Goal: Information Seeking & Learning: Compare options

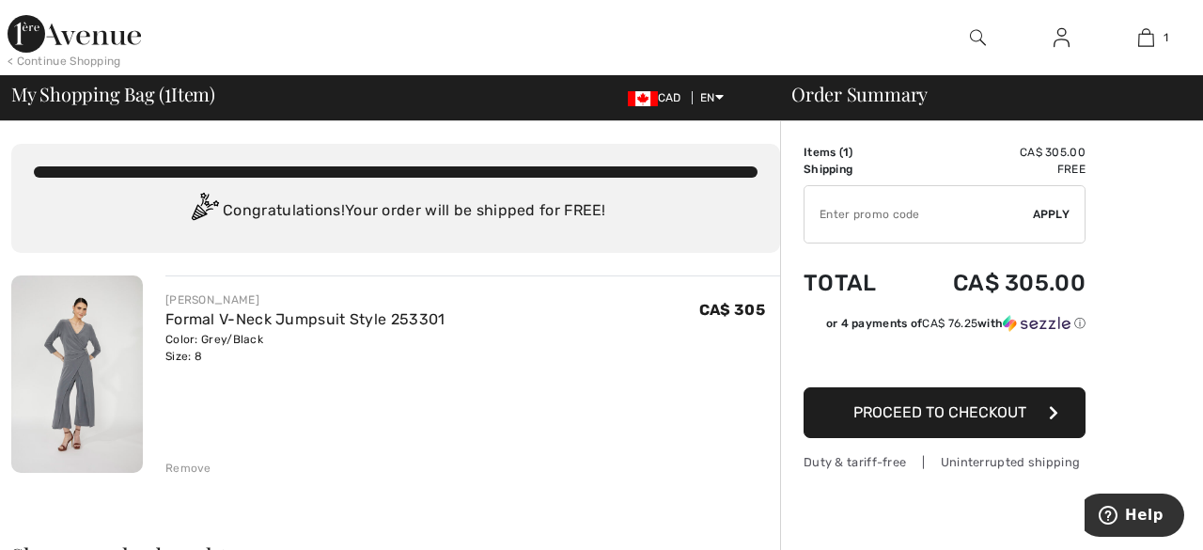
click at [976, 419] on span "Proceed to Checkout" at bounding box center [940, 412] width 173 height 18
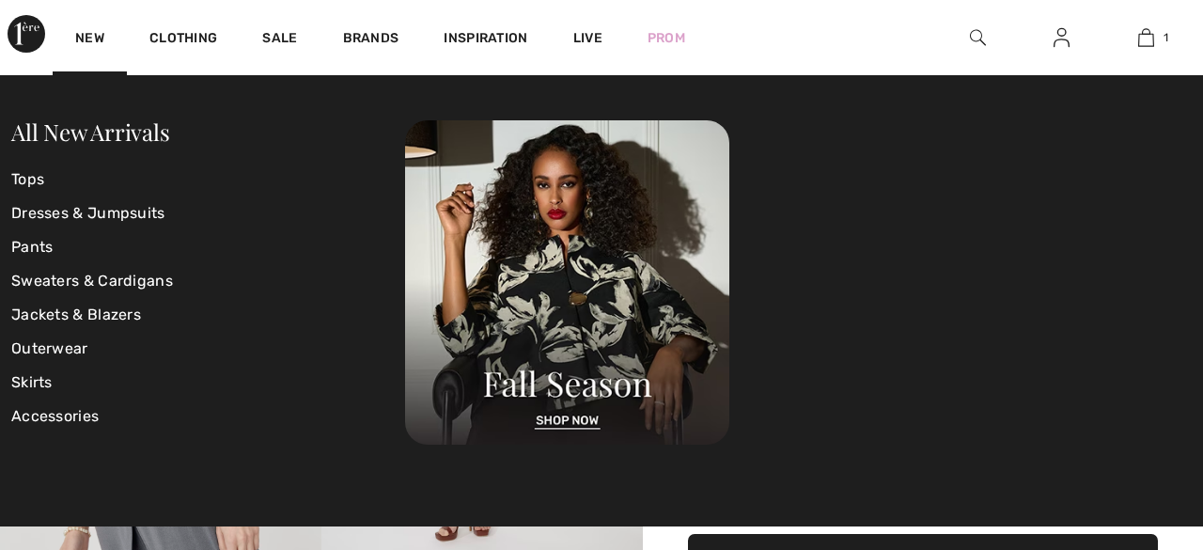
checkbox input "true"
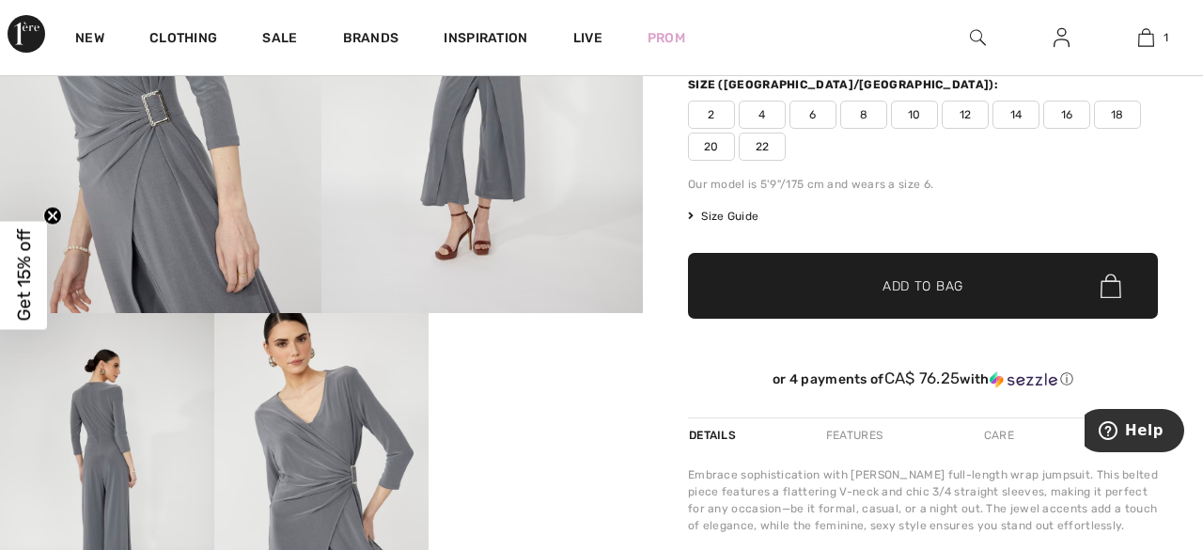
click at [310, 517] on img at bounding box center [321, 474] width 214 height 322
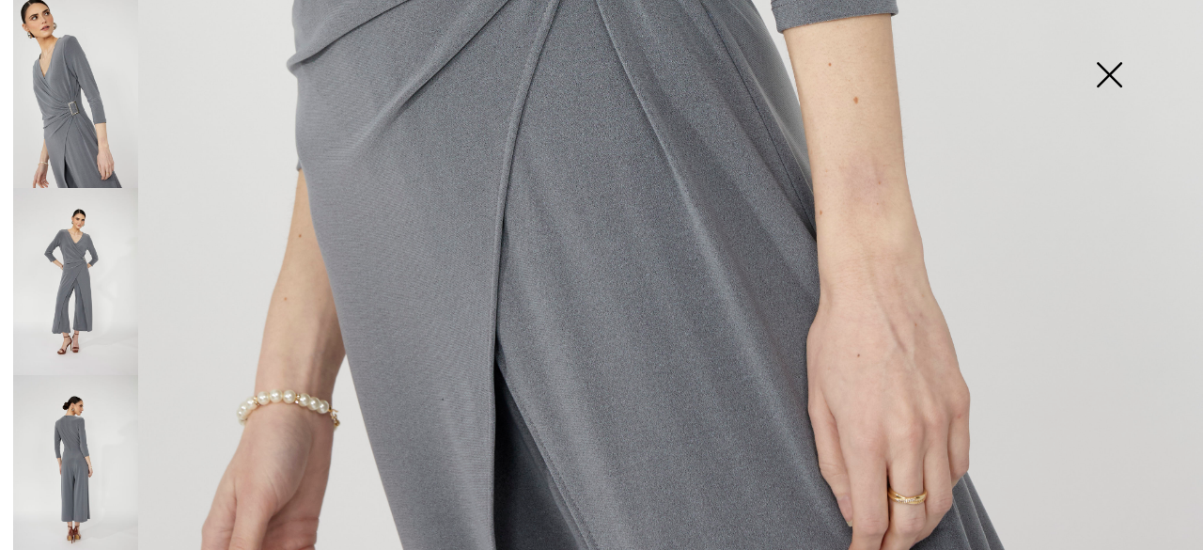
scroll to position [1254, 0]
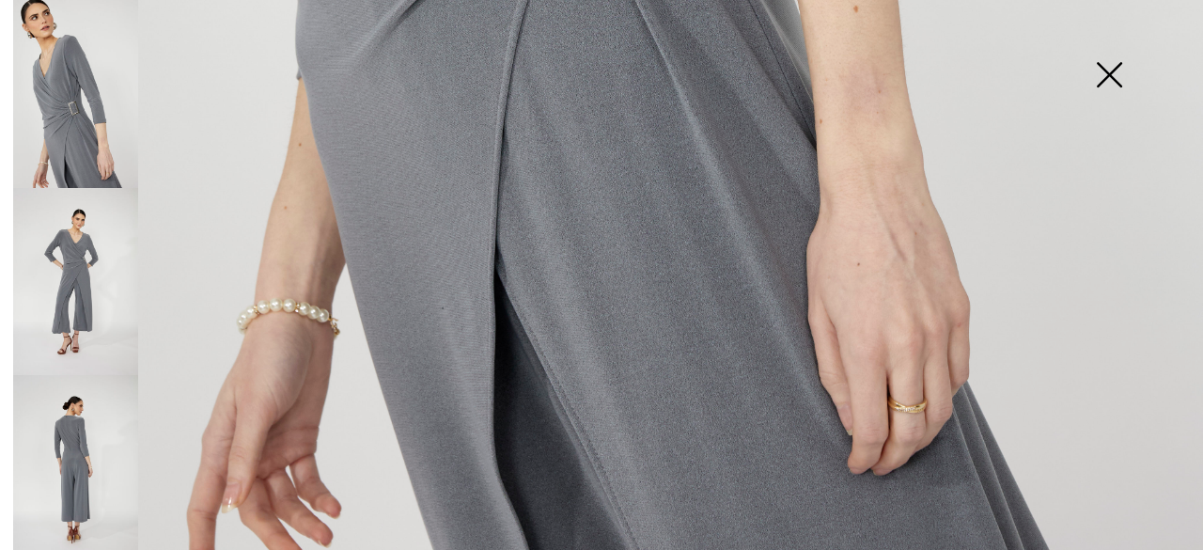
click at [74, 449] on img at bounding box center [75, 469] width 125 height 188
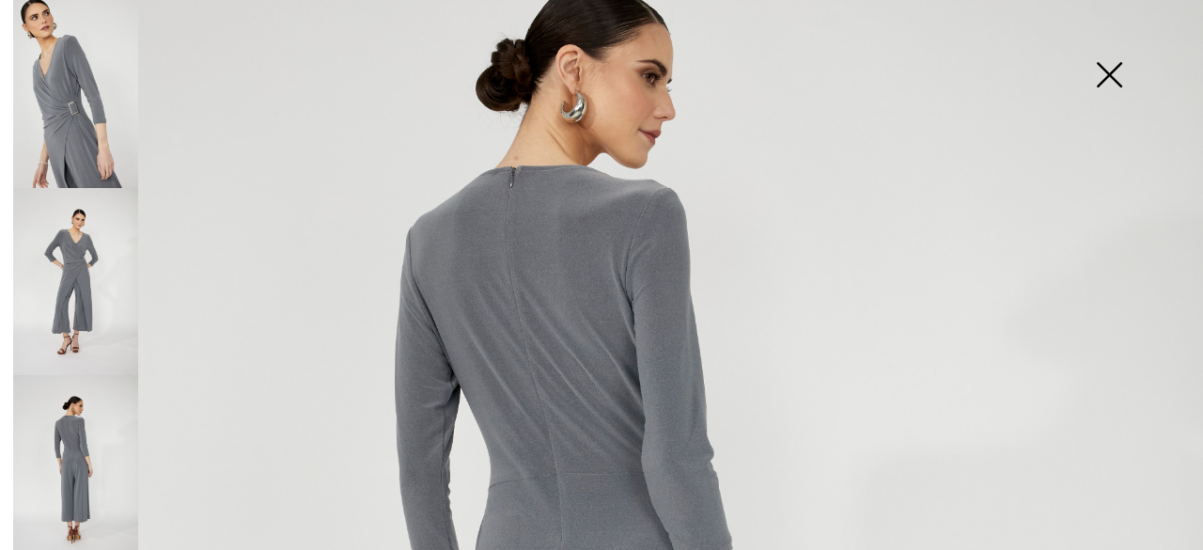
scroll to position [218, 0]
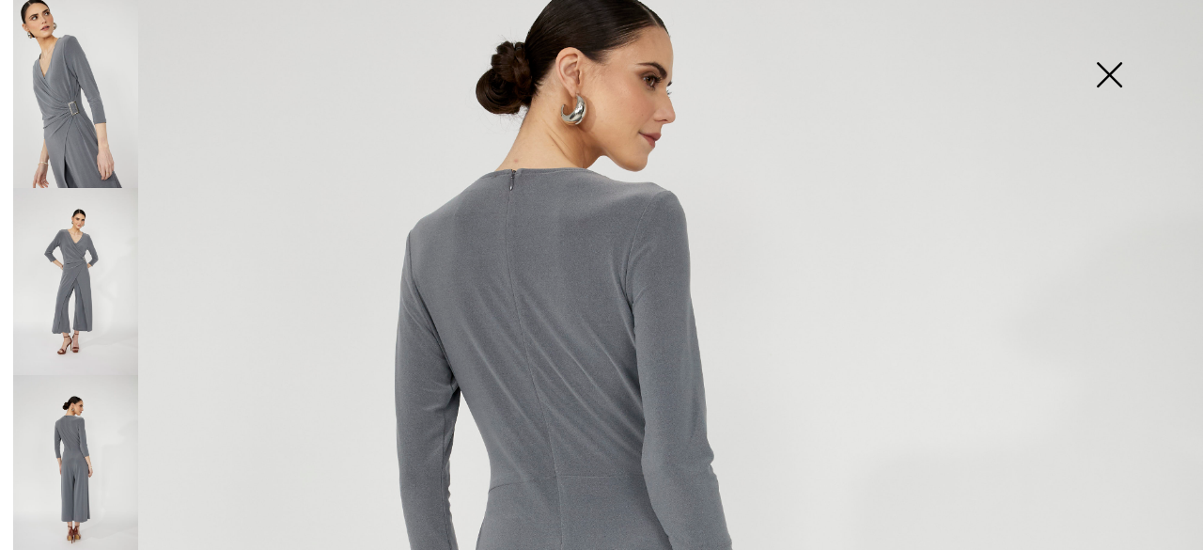
click at [49, 163] on img at bounding box center [75, 94] width 125 height 188
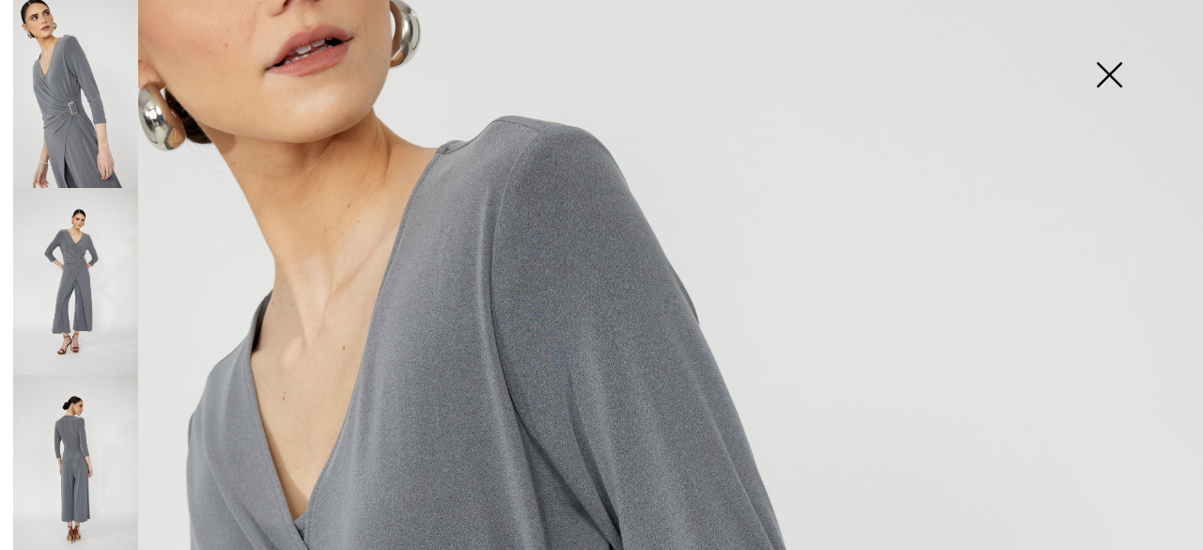
click at [83, 292] on img at bounding box center [75, 282] width 125 height 188
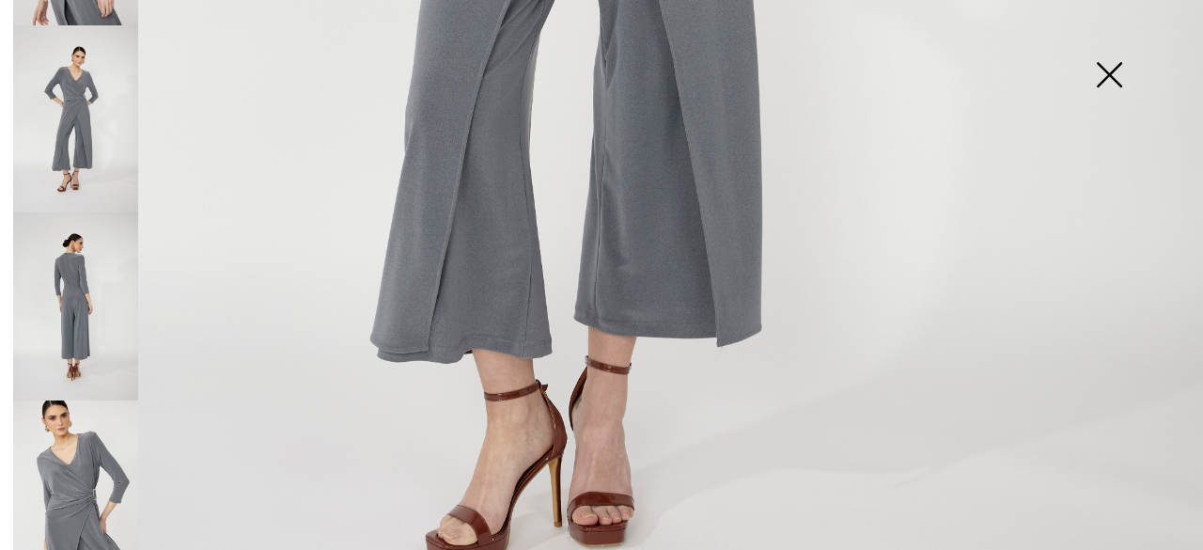
scroll to position [173, 0]
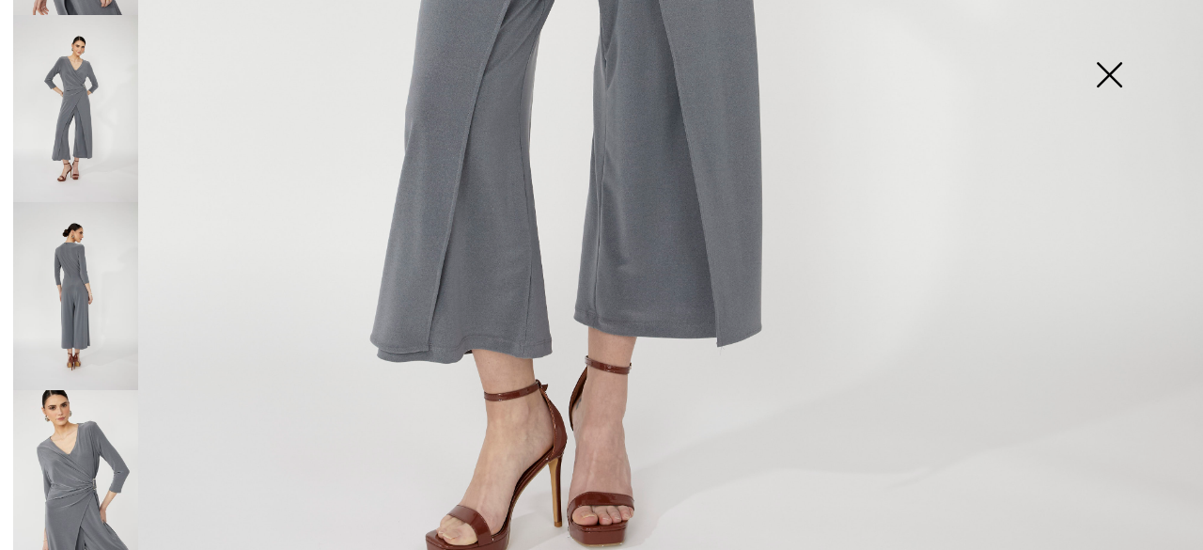
click at [76, 453] on img at bounding box center [75, 484] width 125 height 188
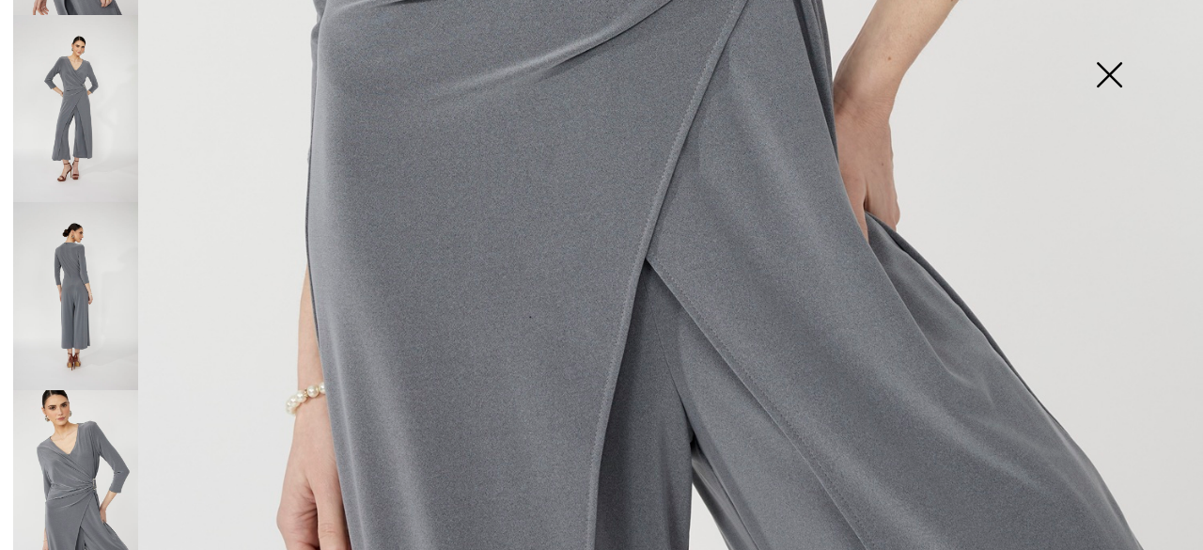
scroll to position [1051, 0]
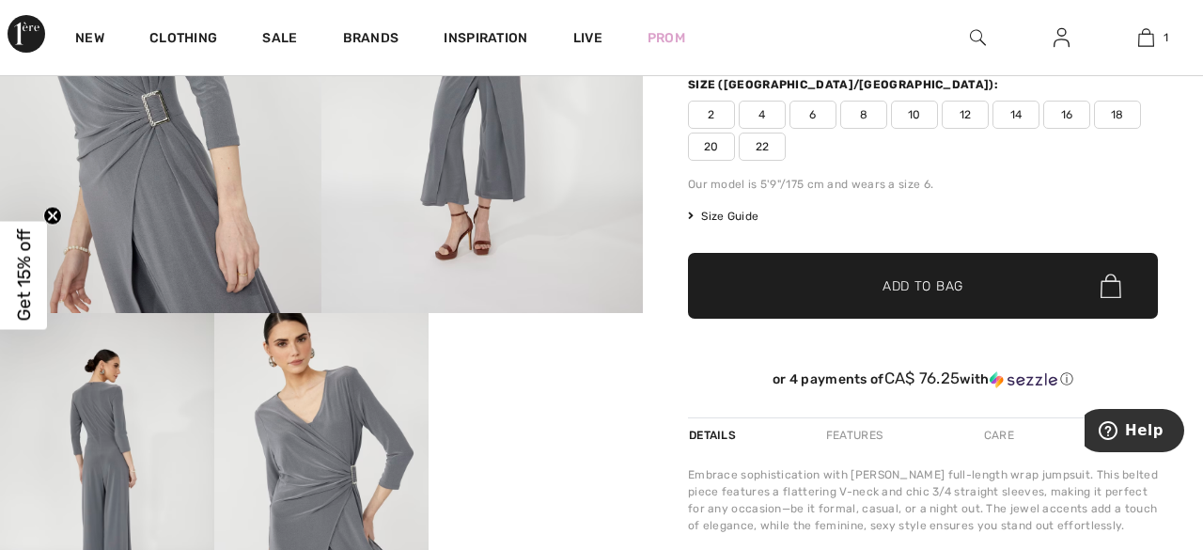
click at [544, 420] on video "Your browser does not support the video tag." at bounding box center [536, 366] width 214 height 107
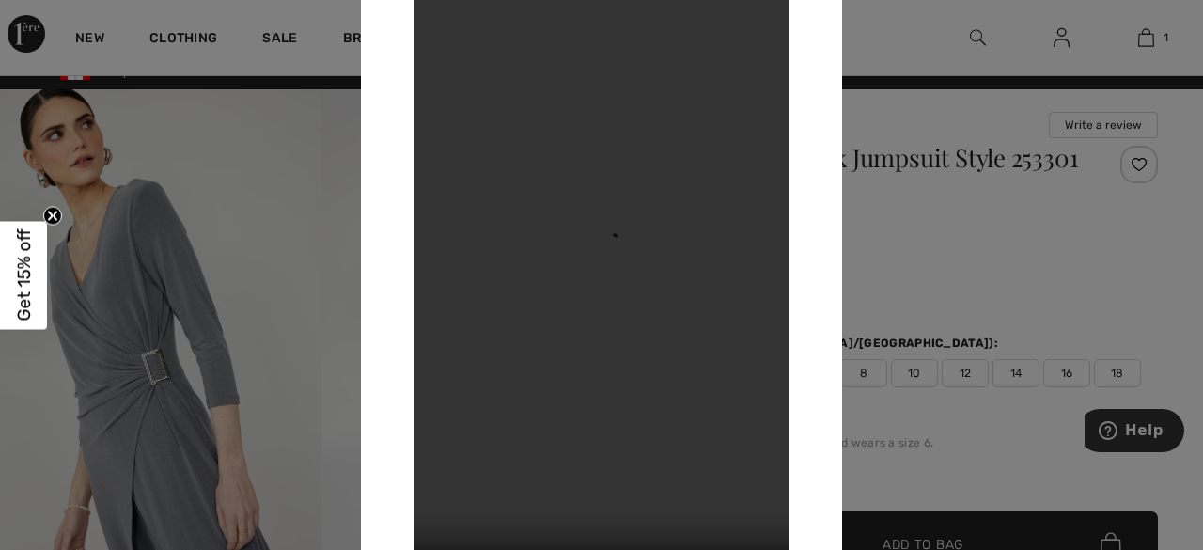
scroll to position [0, 0]
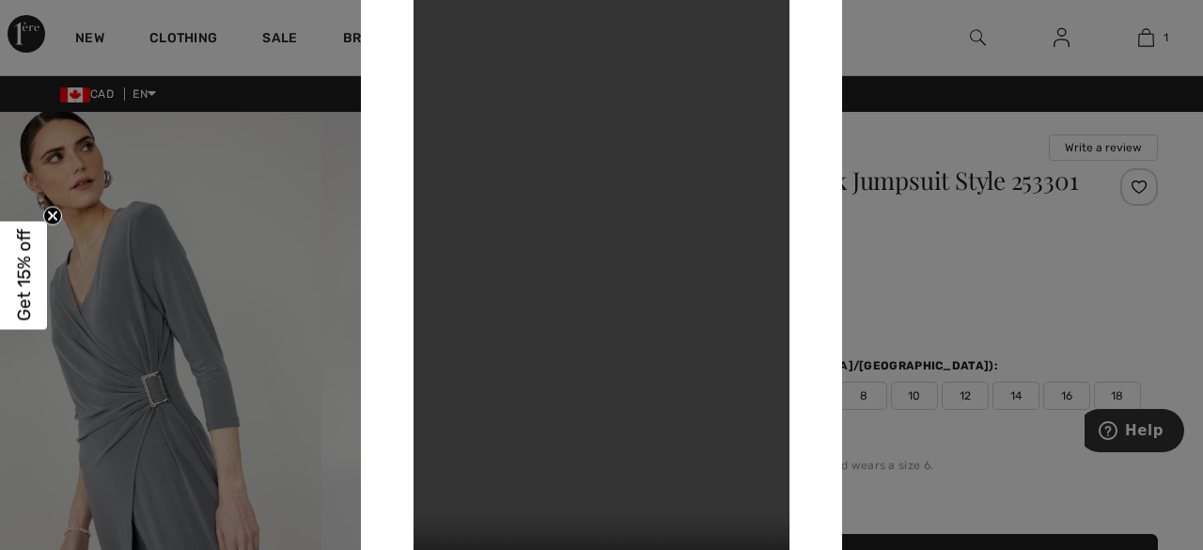
click at [187, 233] on div at bounding box center [601, 275] width 1203 height 550
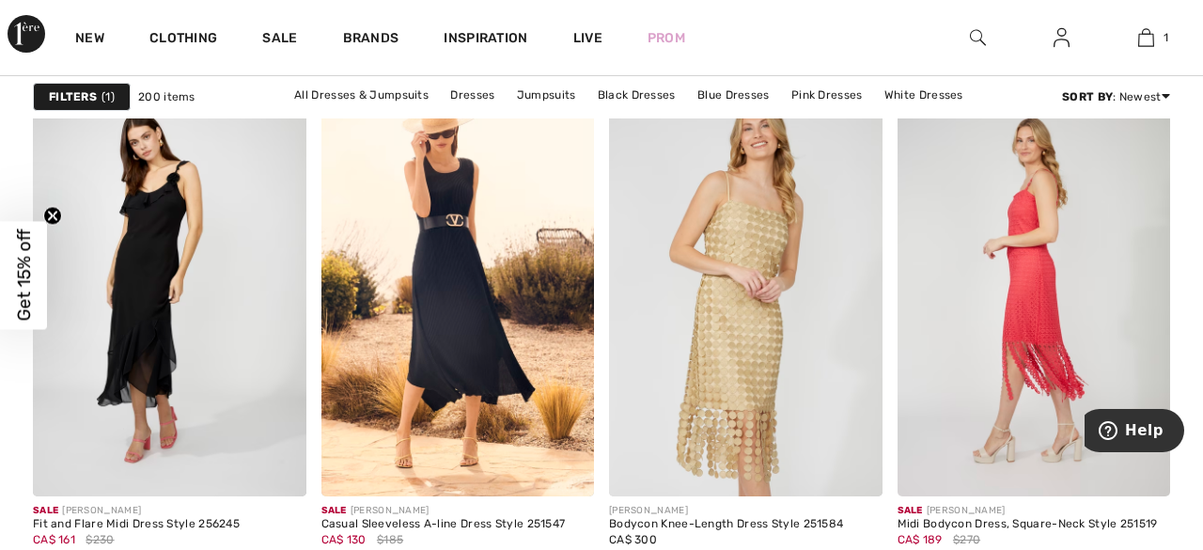
scroll to position [7513, 0]
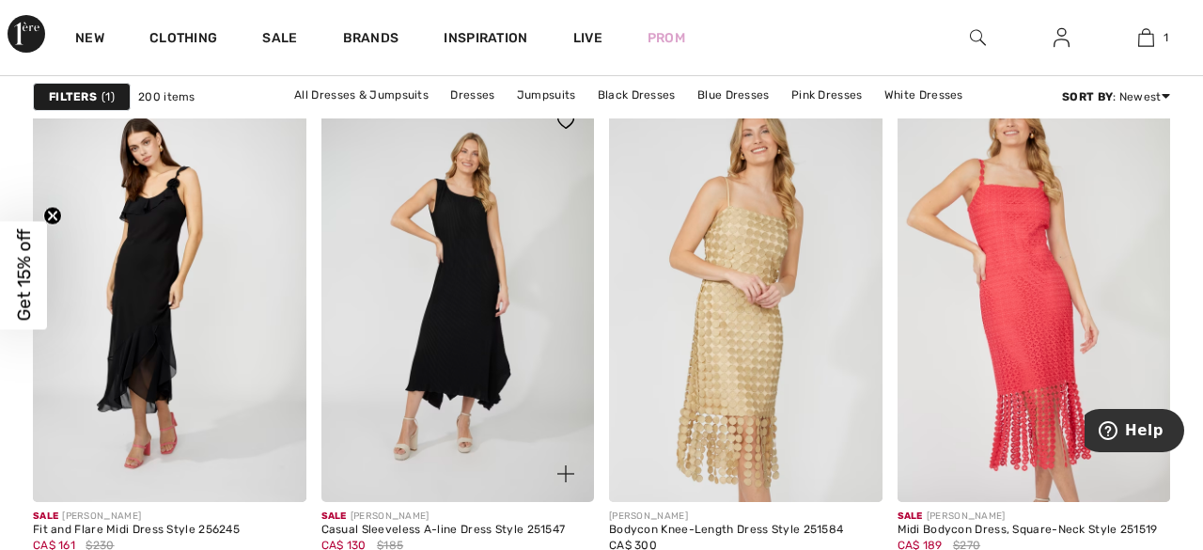
click at [460, 327] on img at bounding box center [459, 298] width 274 height 410
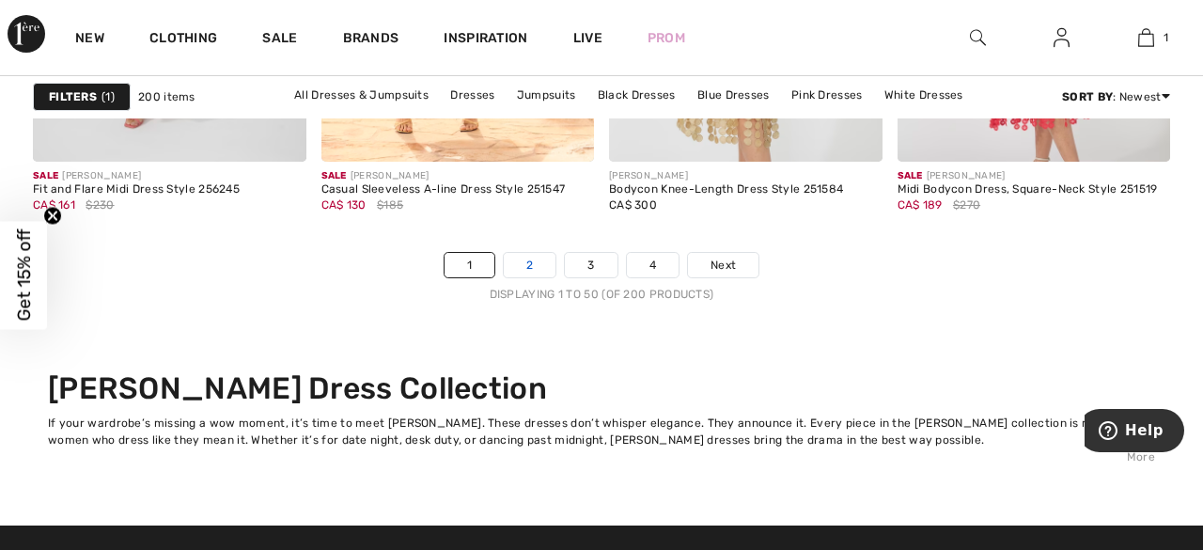
click at [518, 259] on link "2" at bounding box center [530, 265] width 52 height 24
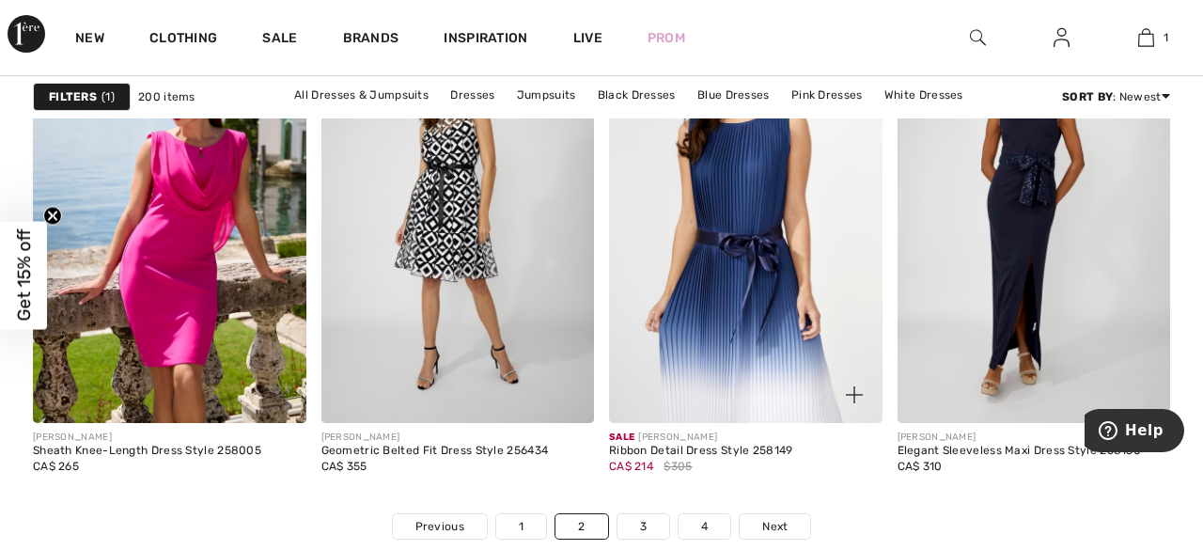
scroll to position [7597, 0]
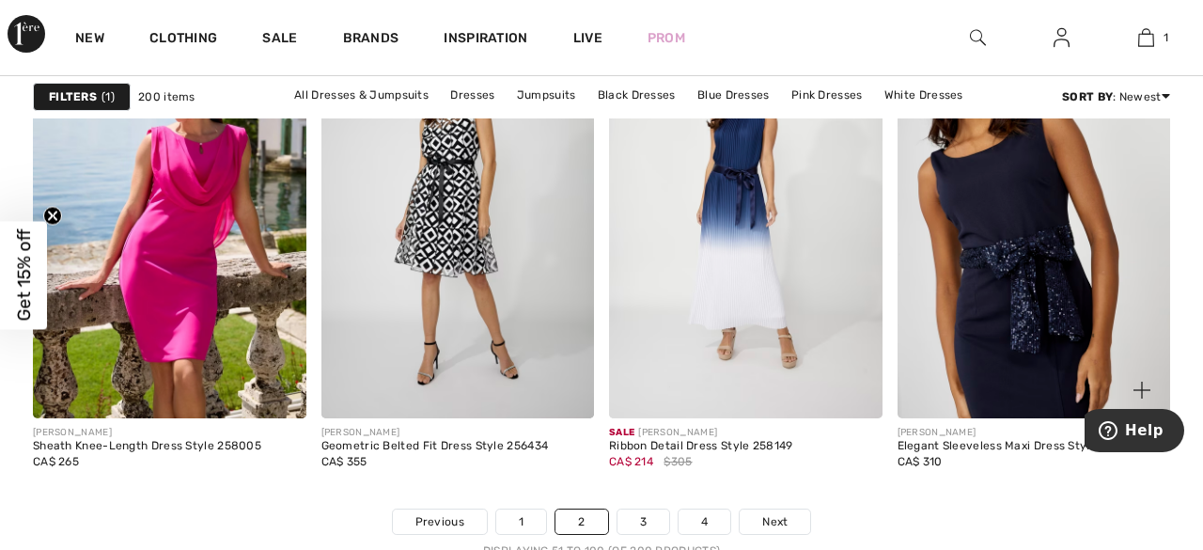
click at [1002, 356] on img at bounding box center [1035, 214] width 274 height 410
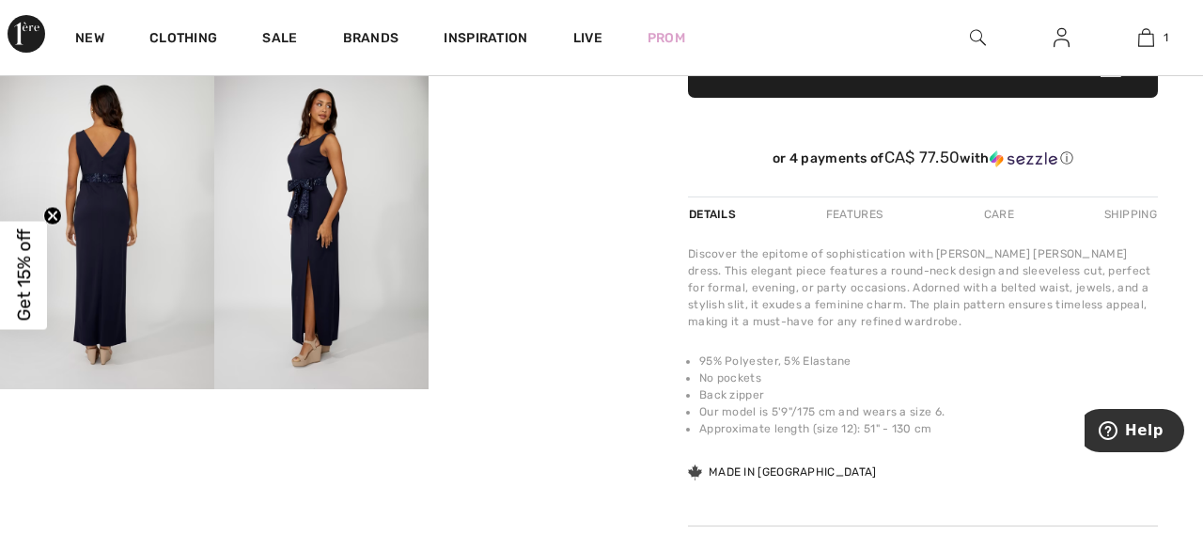
scroll to position [537, 0]
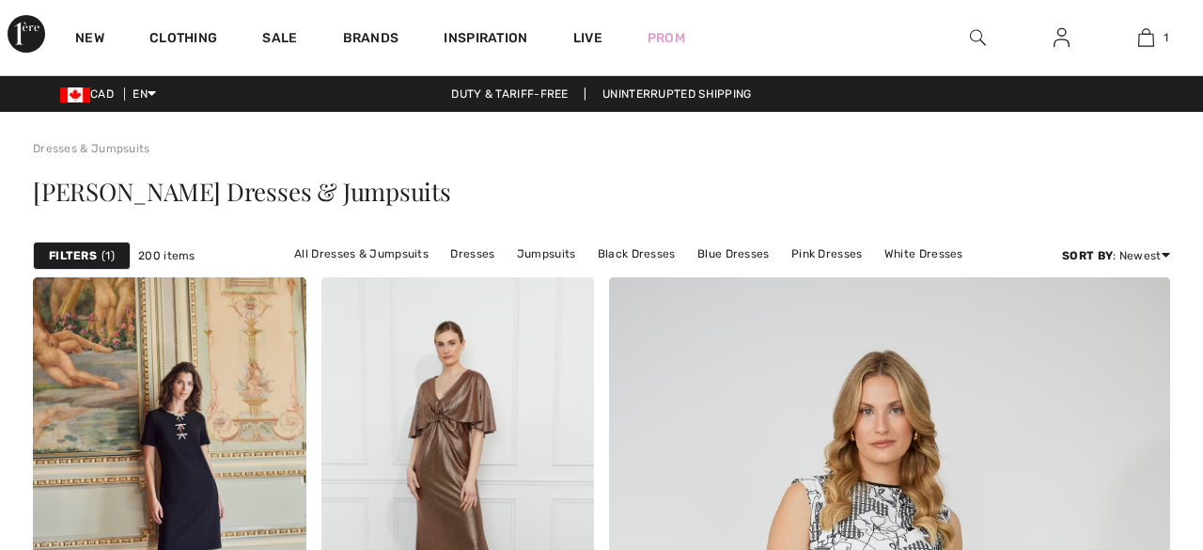
scroll to position [7806, 0]
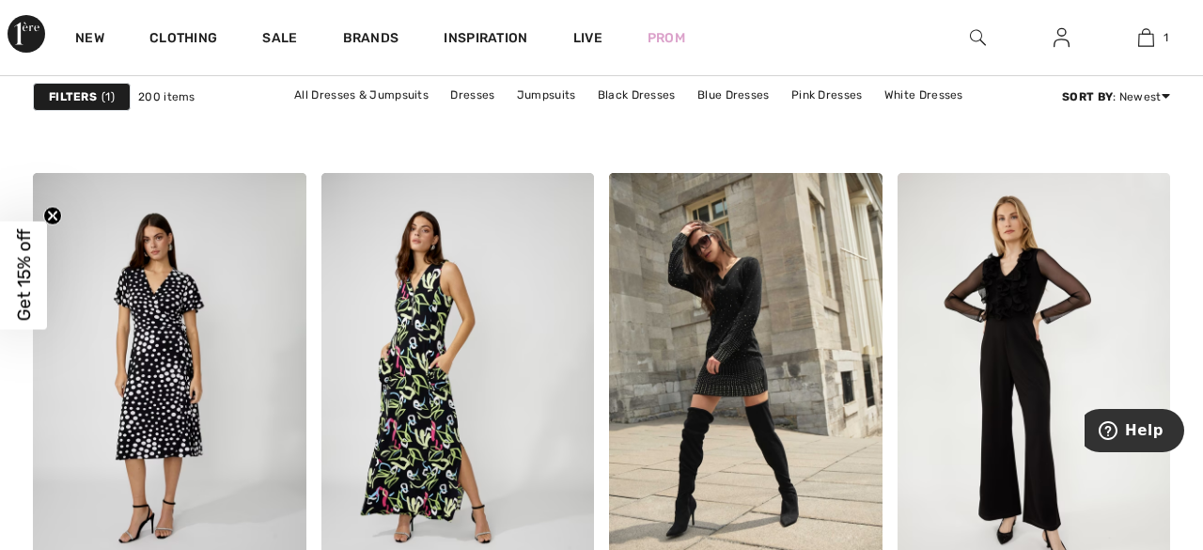
scroll to position [1653, 0]
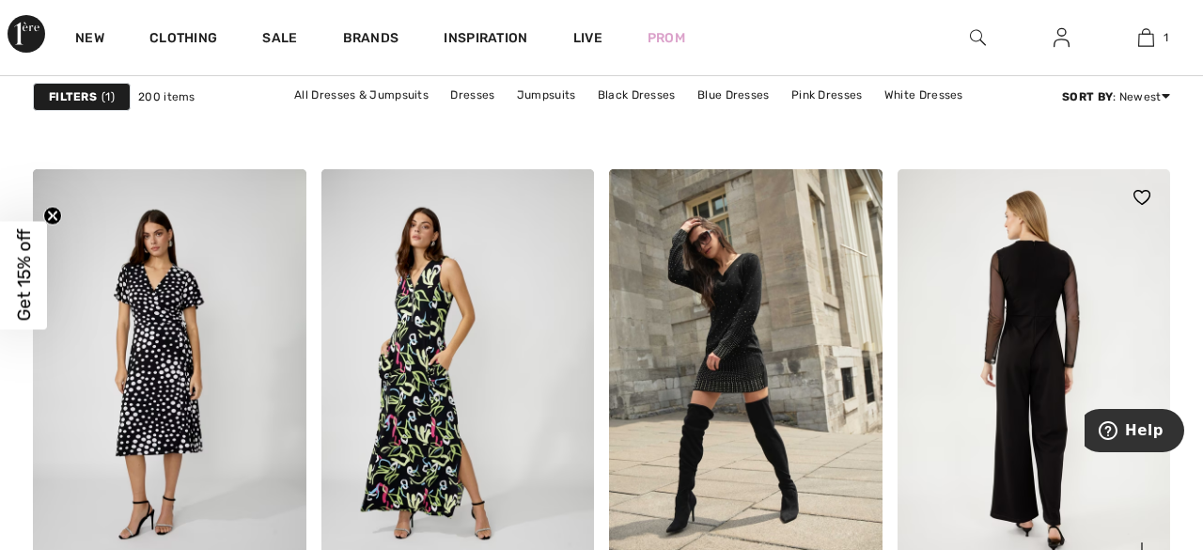
click at [1059, 369] on img at bounding box center [1035, 374] width 274 height 410
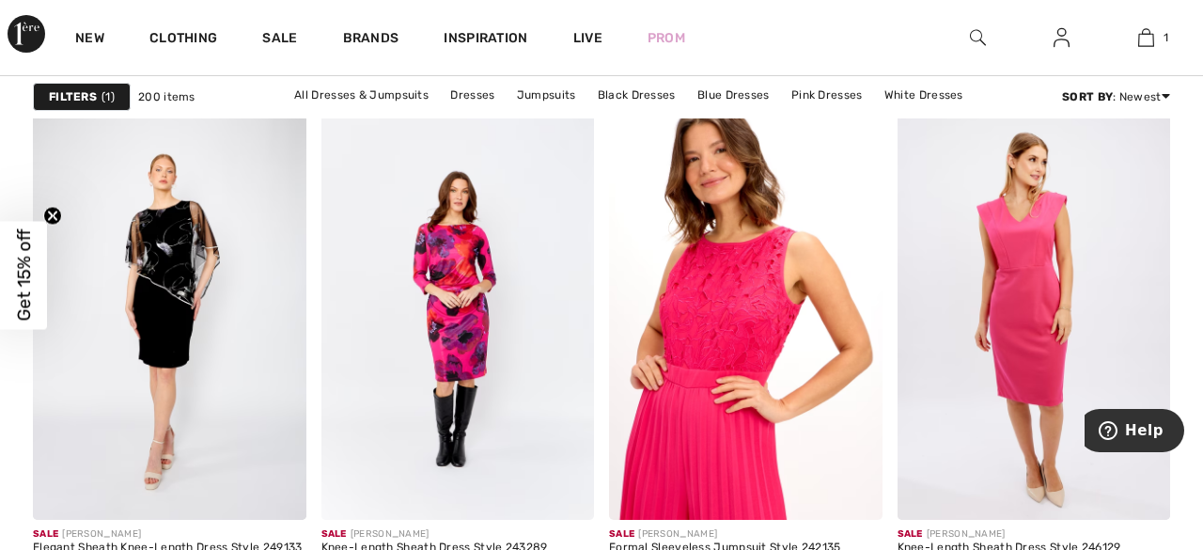
scroll to position [7588, 0]
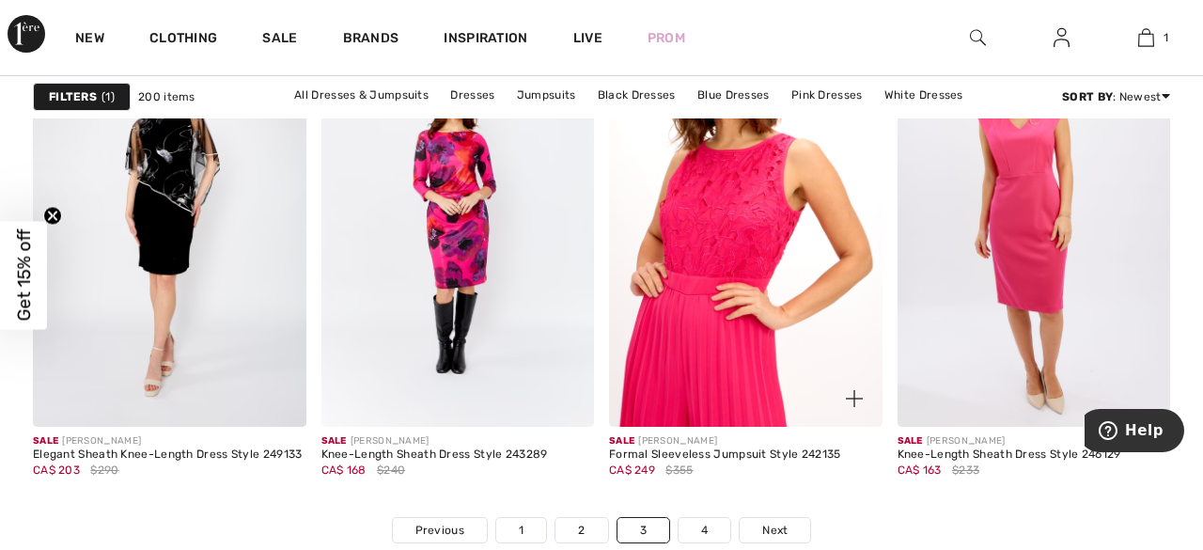
click at [709, 317] on img at bounding box center [746, 223] width 274 height 410
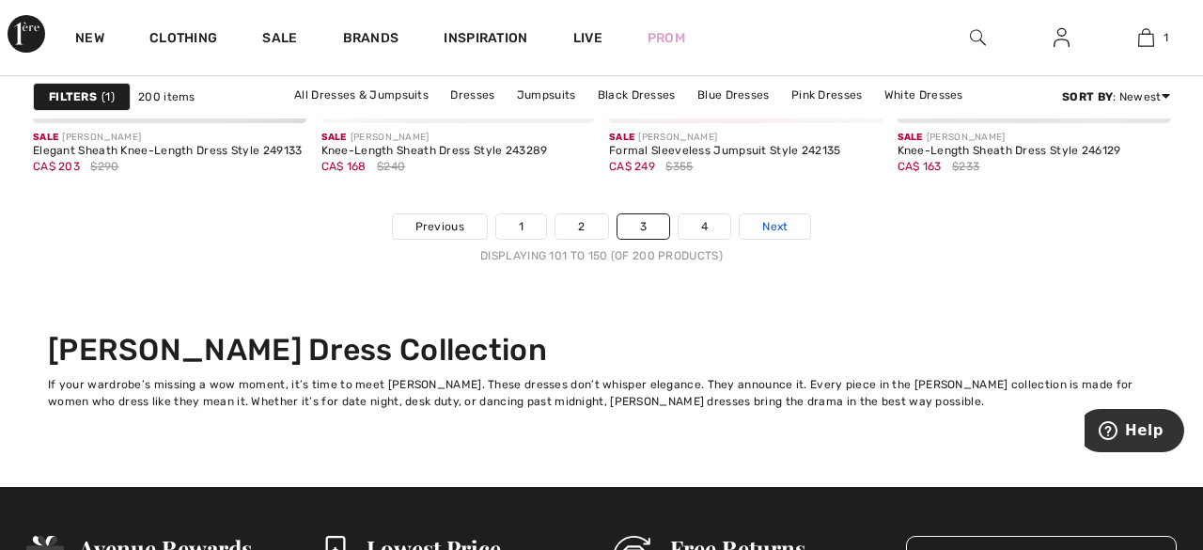
click at [779, 229] on span "Next" at bounding box center [774, 226] width 25 height 17
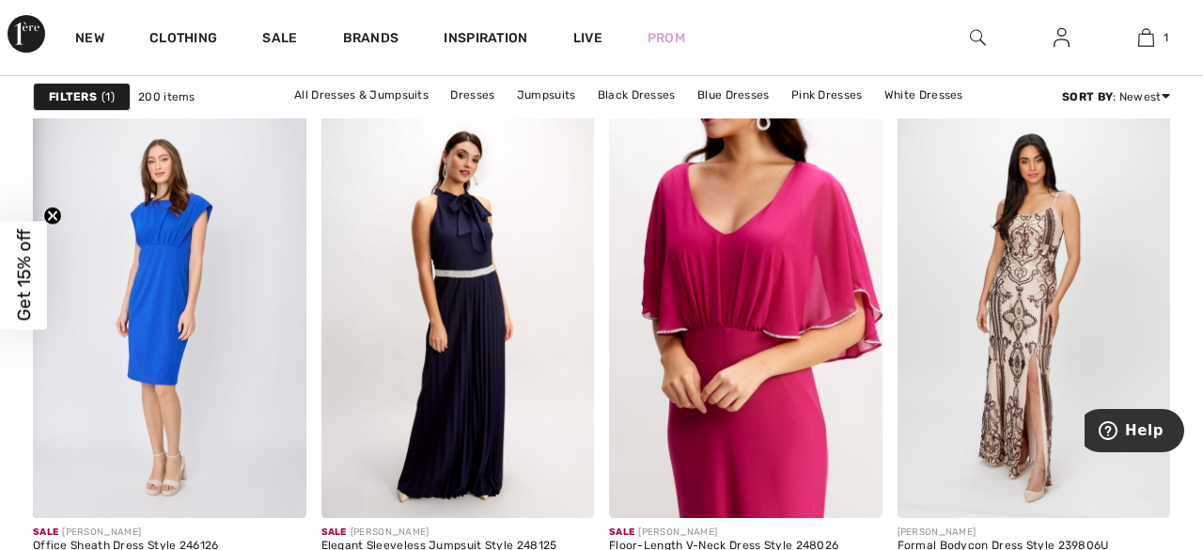
scroll to position [2932, 0]
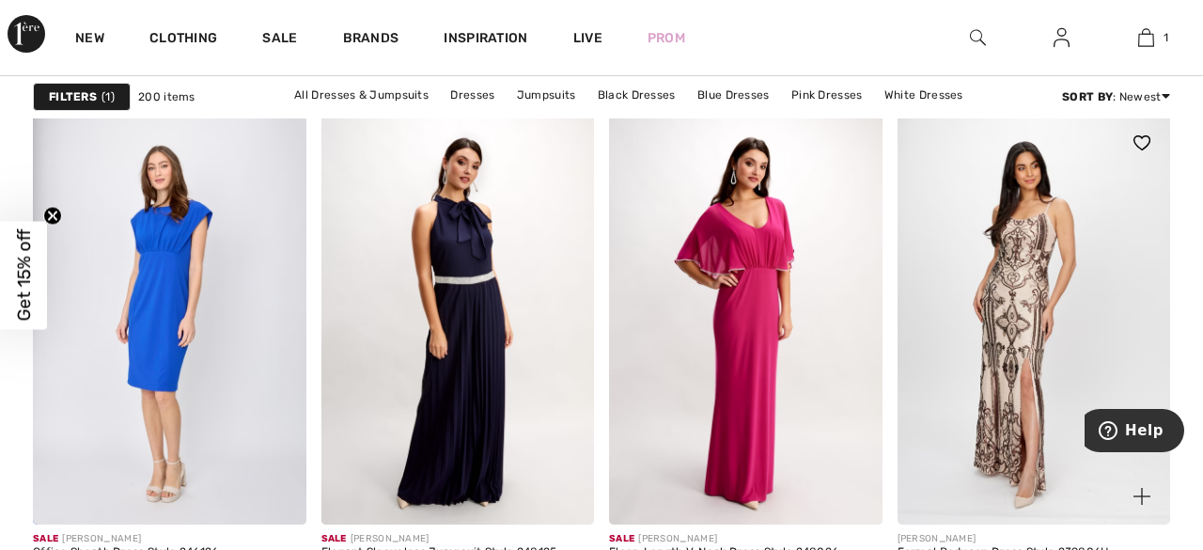
click at [1016, 283] on img at bounding box center [1035, 320] width 274 height 410
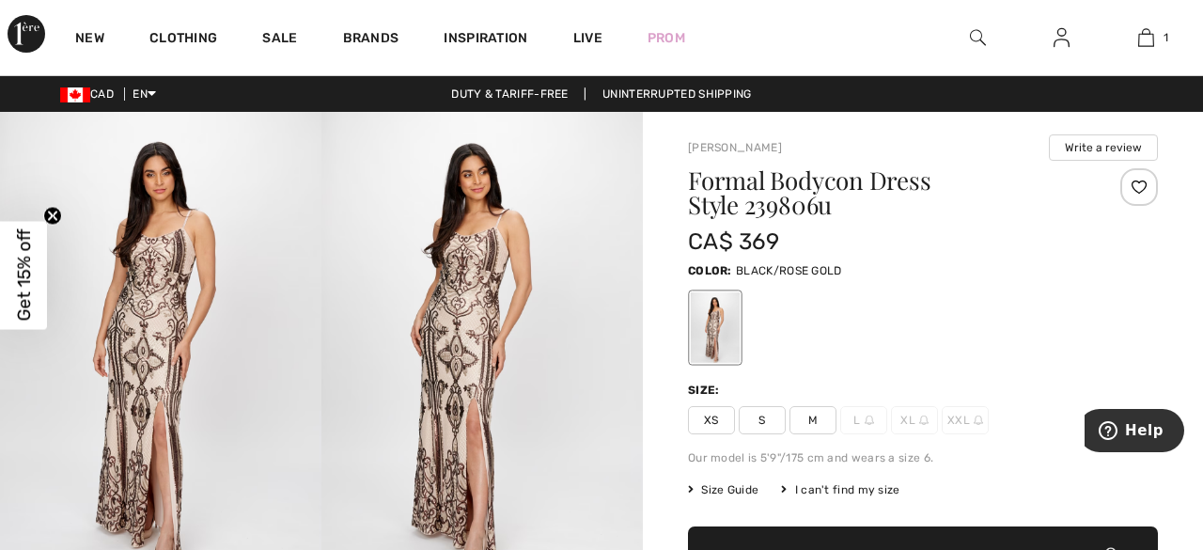
click at [440, 321] on img at bounding box center [483, 353] width 322 height 482
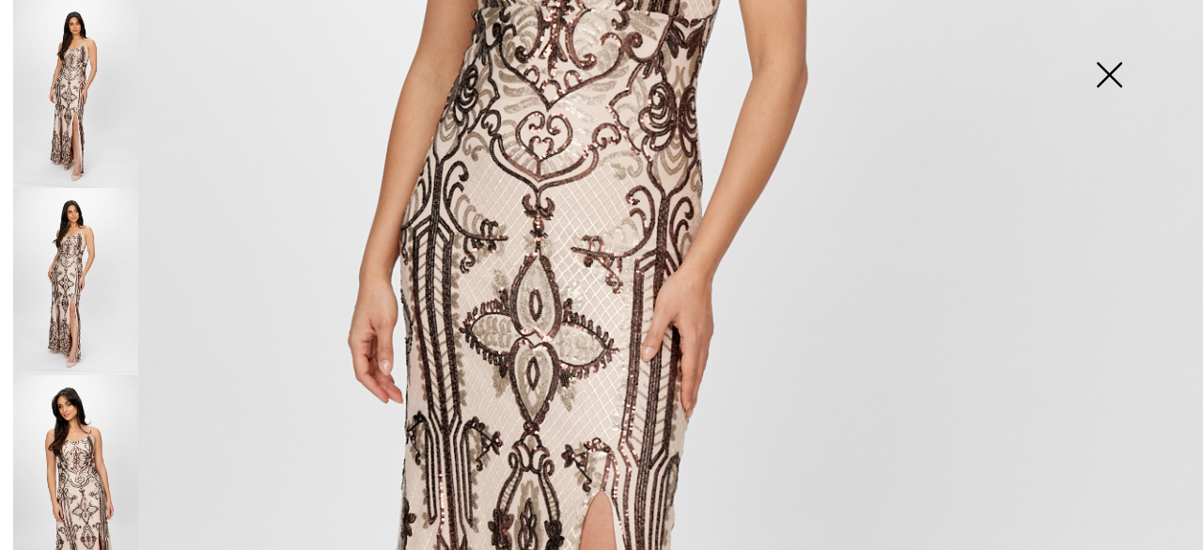
scroll to position [268, 0]
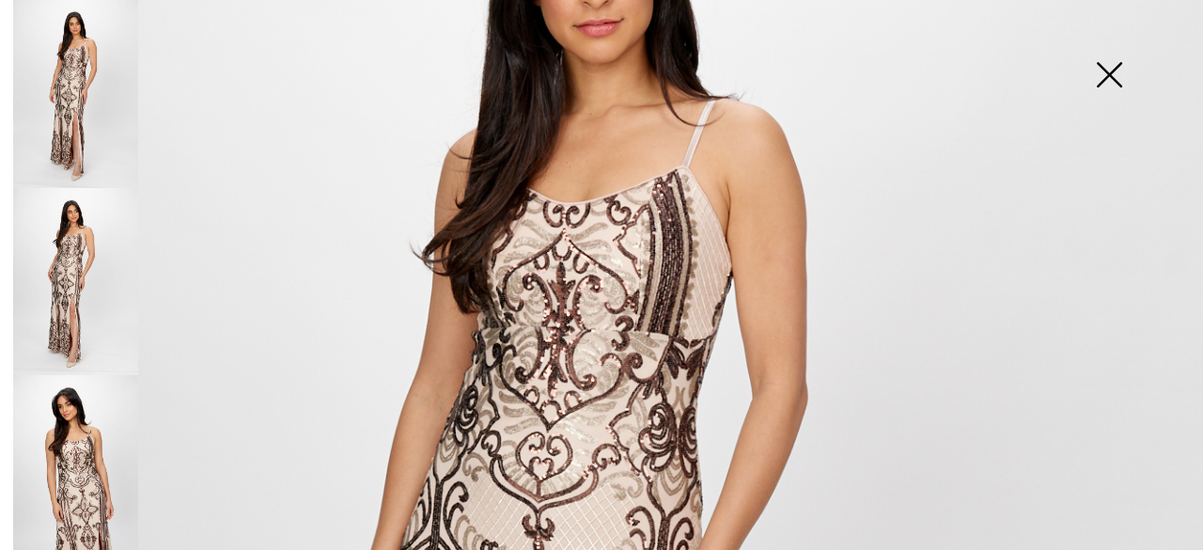
click at [67, 429] on img at bounding box center [75, 469] width 125 height 188
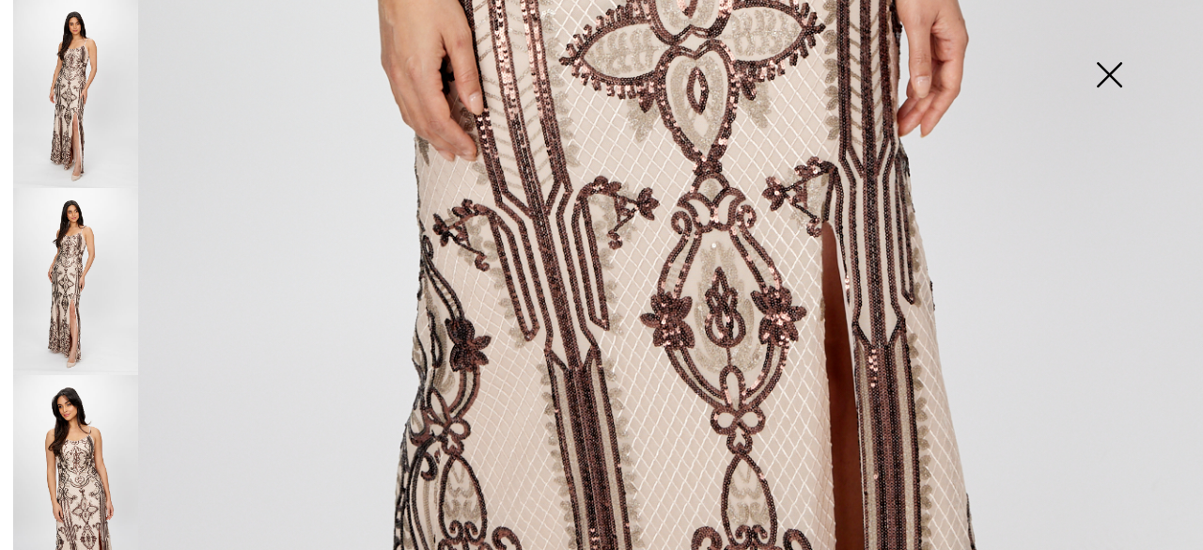
scroll to position [0, 0]
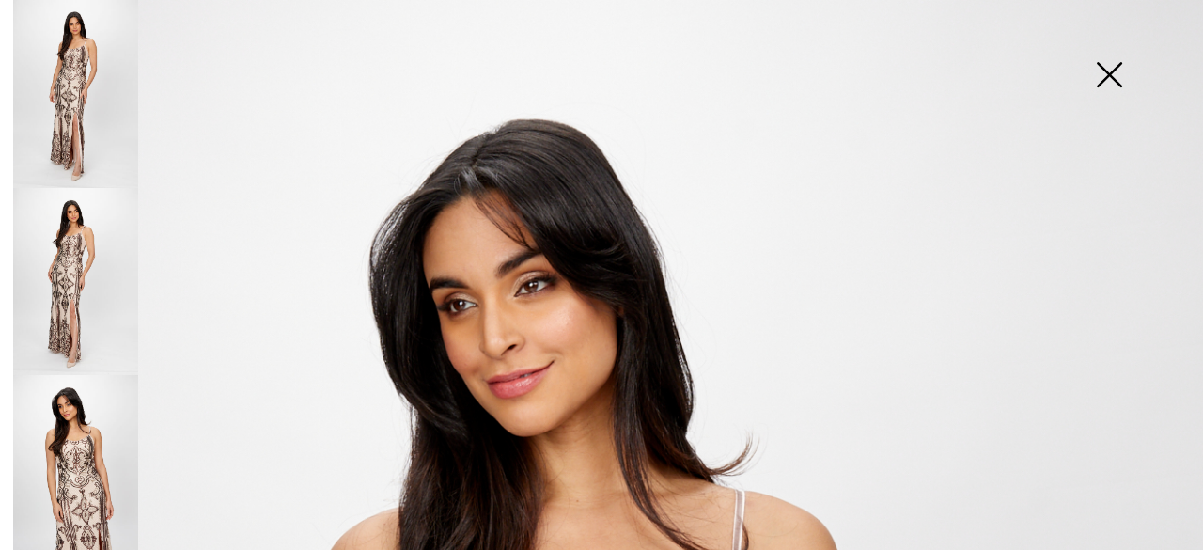
click at [1112, 80] on img at bounding box center [1109, 76] width 94 height 97
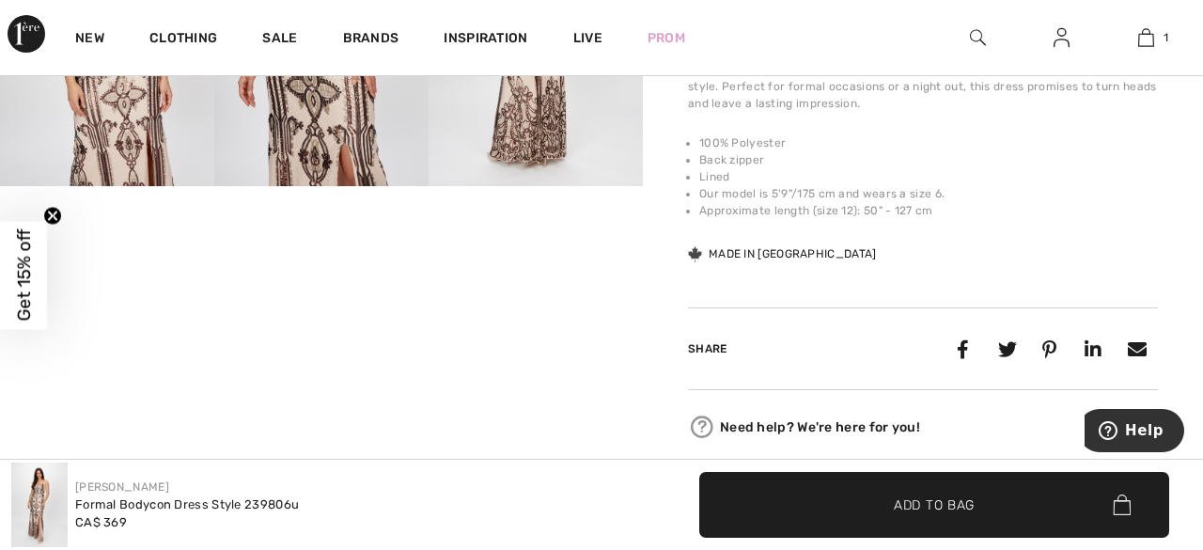
scroll to position [748, 0]
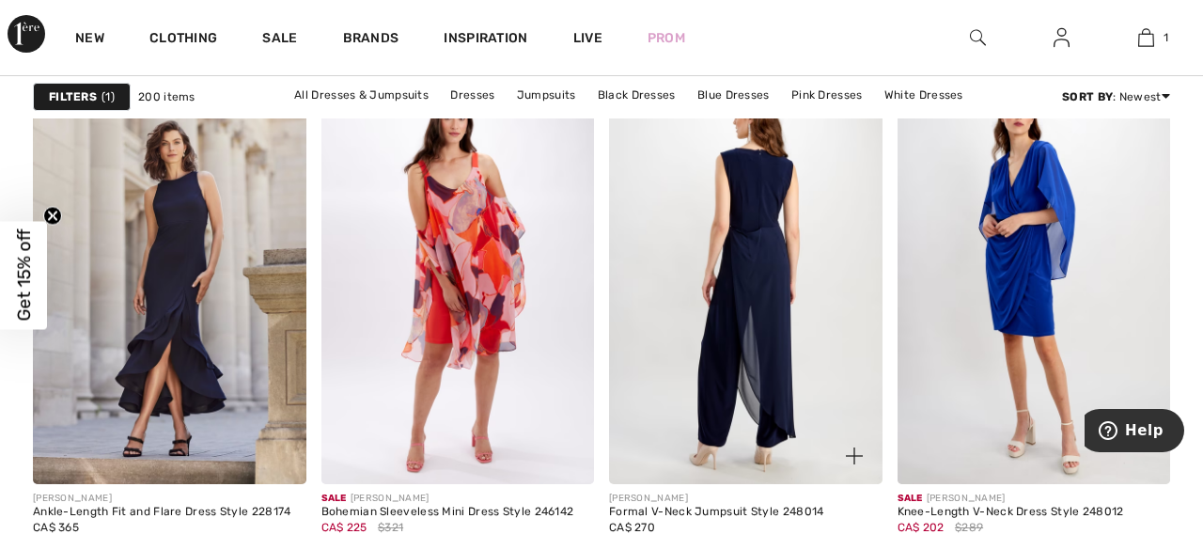
scroll to position [5279, 0]
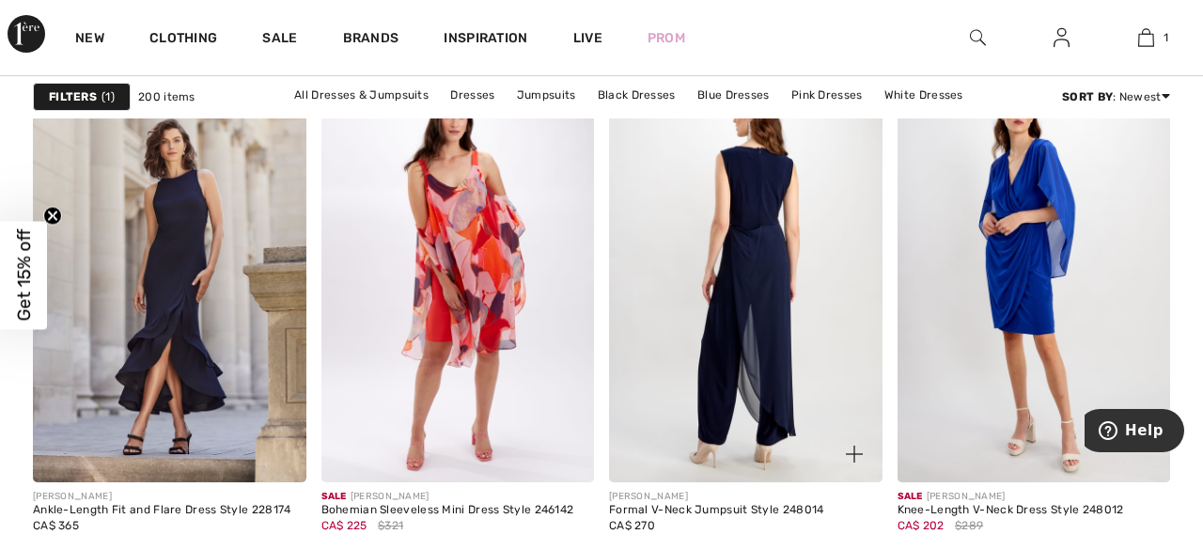
click at [759, 267] on img at bounding box center [746, 277] width 274 height 410
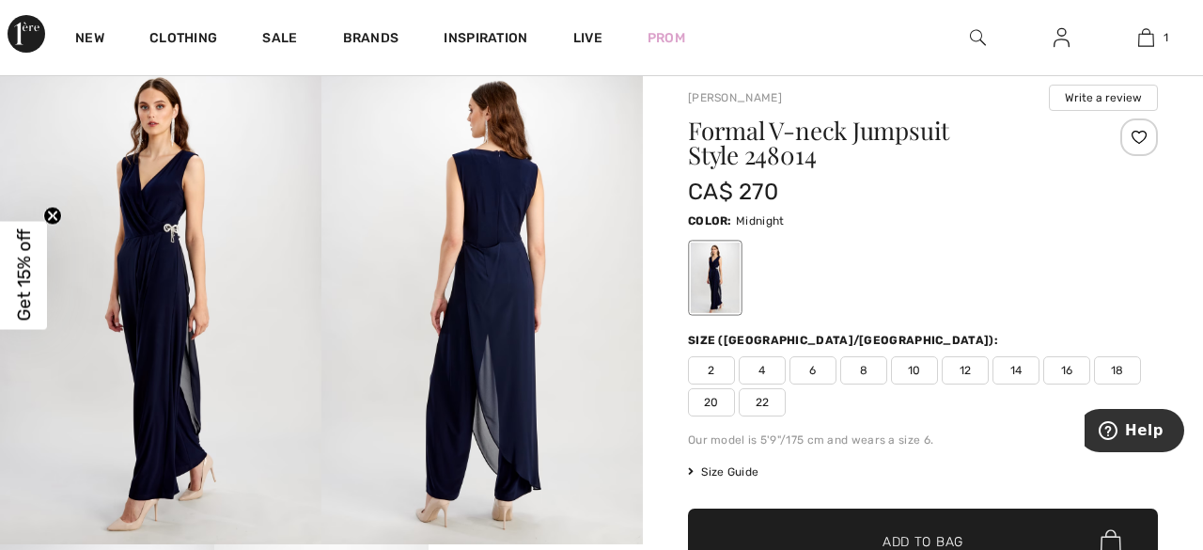
scroll to position [53, 0]
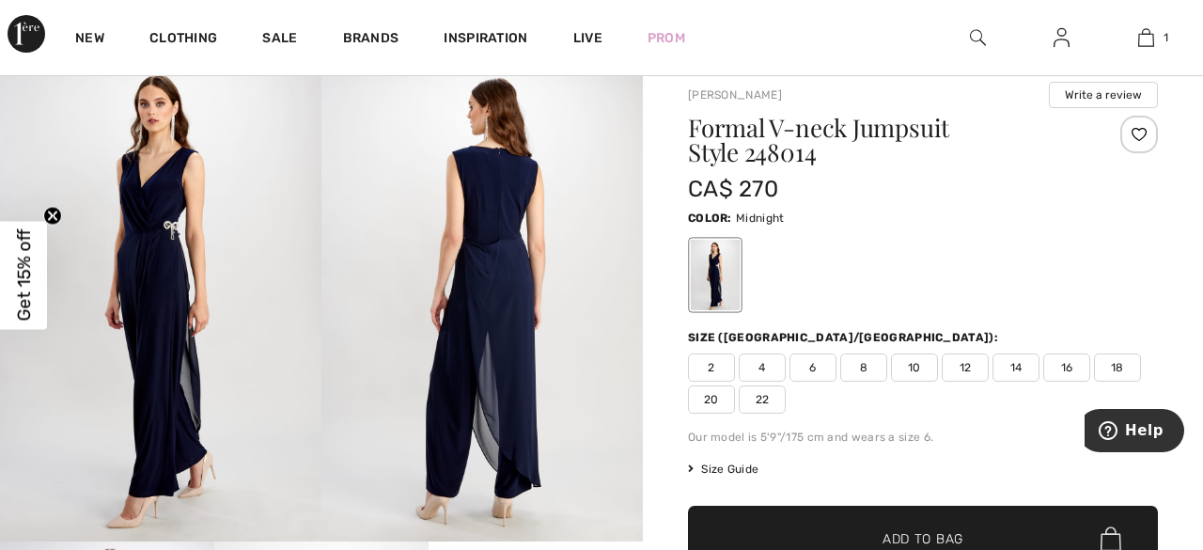
click at [522, 294] on img at bounding box center [483, 300] width 322 height 482
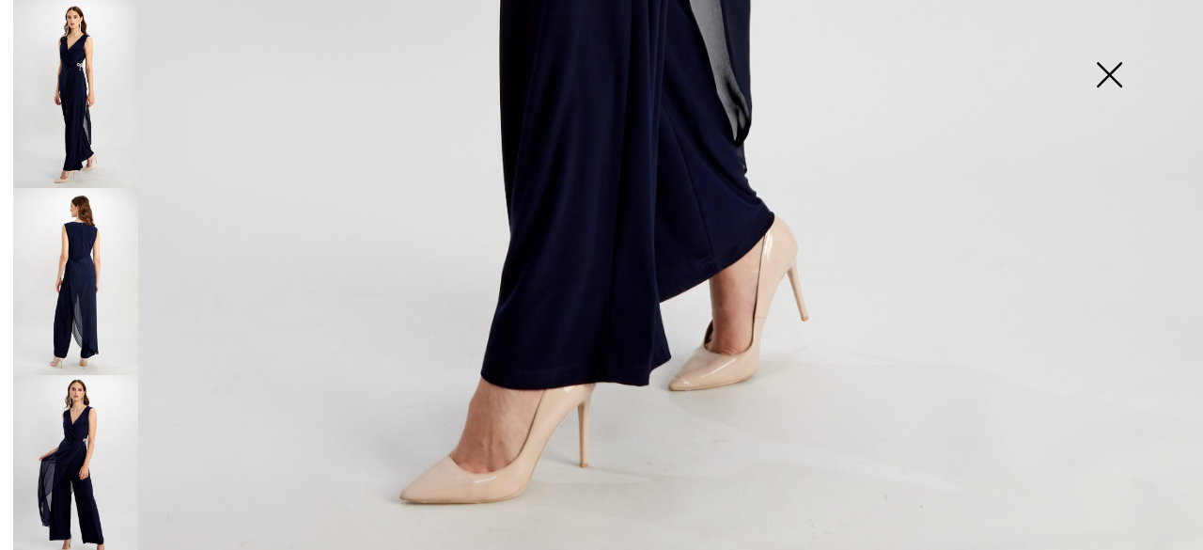
scroll to position [1254, 0]
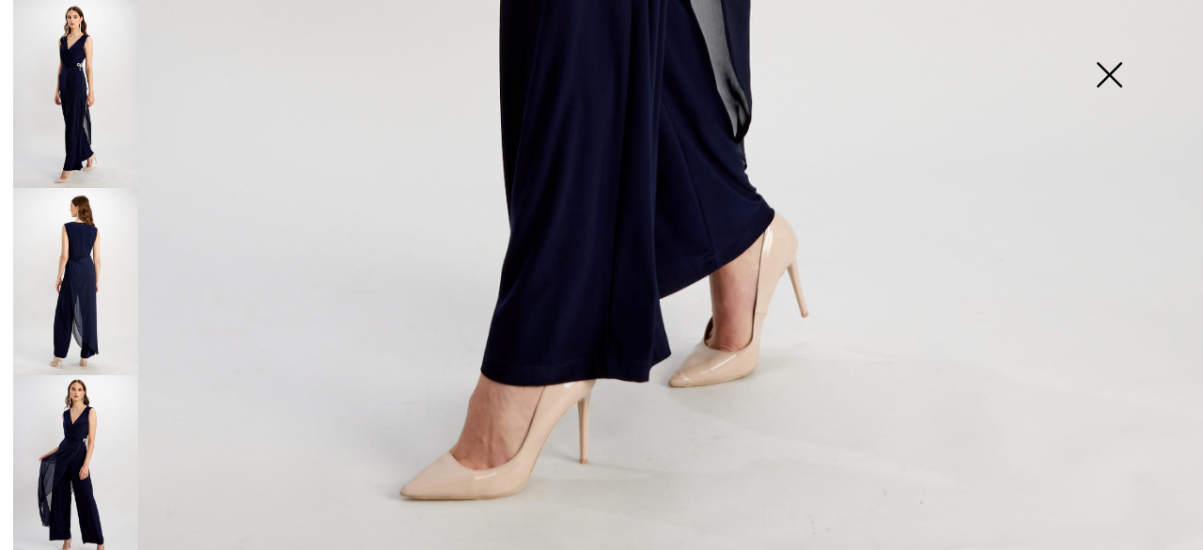
click at [61, 303] on img at bounding box center [75, 282] width 125 height 188
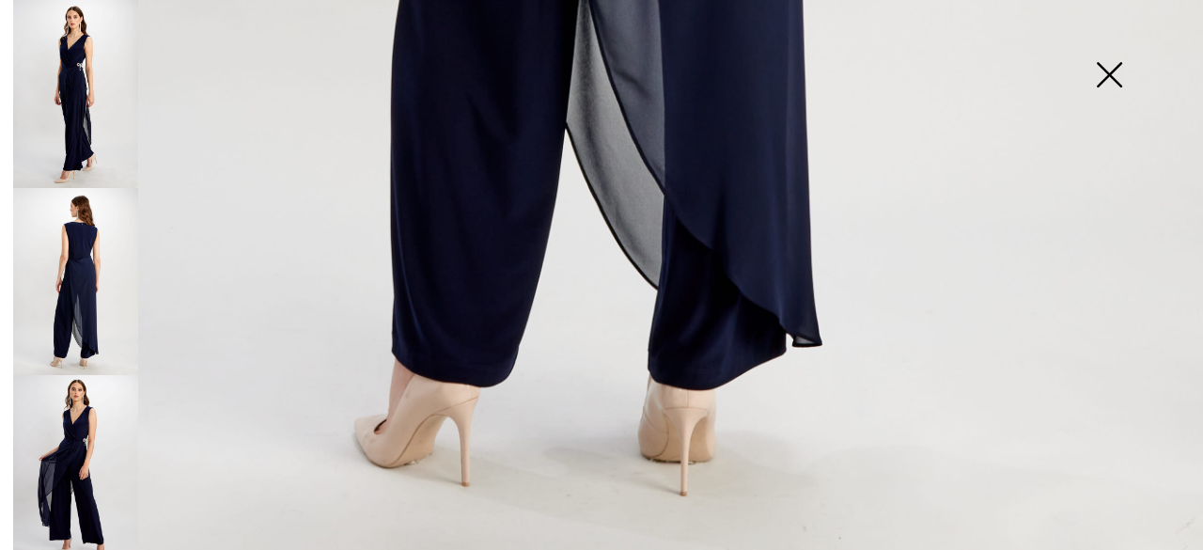
click at [64, 422] on img at bounding box center [75, 469] width 125 height 188
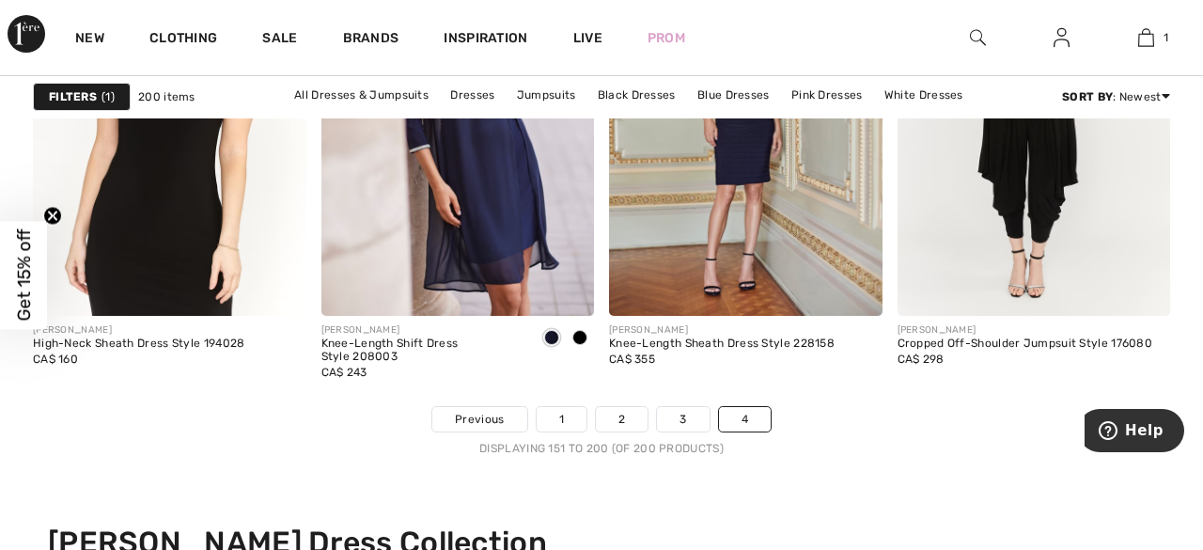
scroll to position [7700, 0]
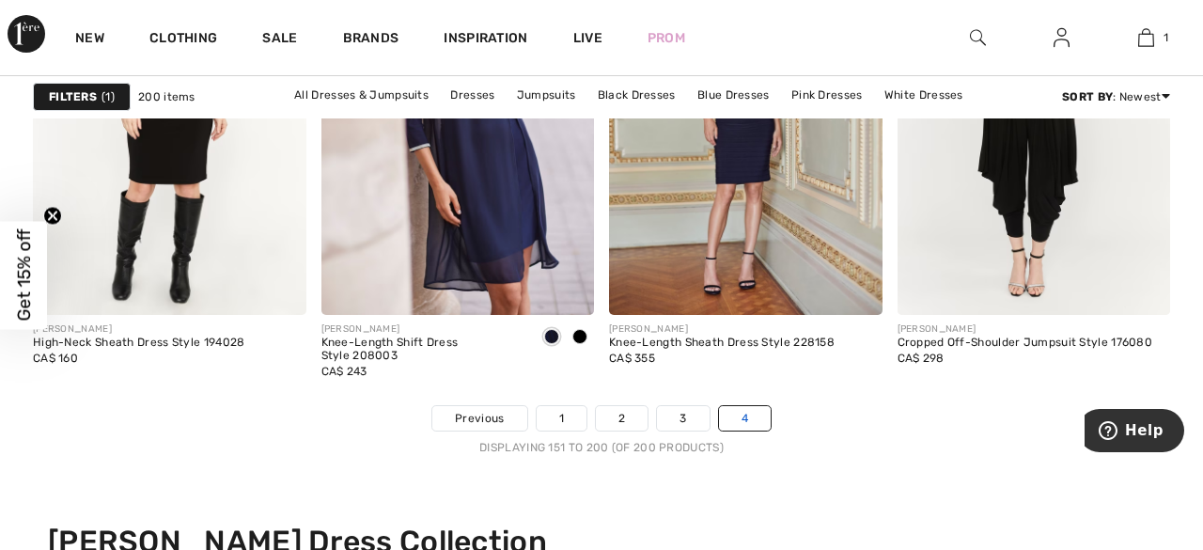
click at [742, 415] on link "4" at bounding box center [745, 418] width 52 height 24
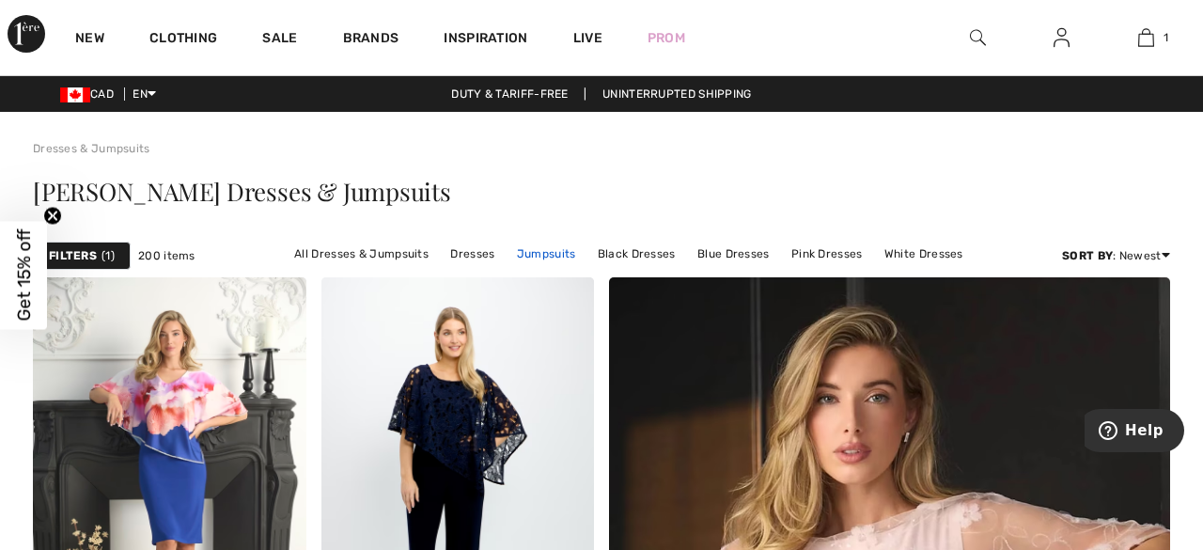
click at [537, 255] on link "Jumpsuits" at bounding box center [547, 254] width 78 height 24
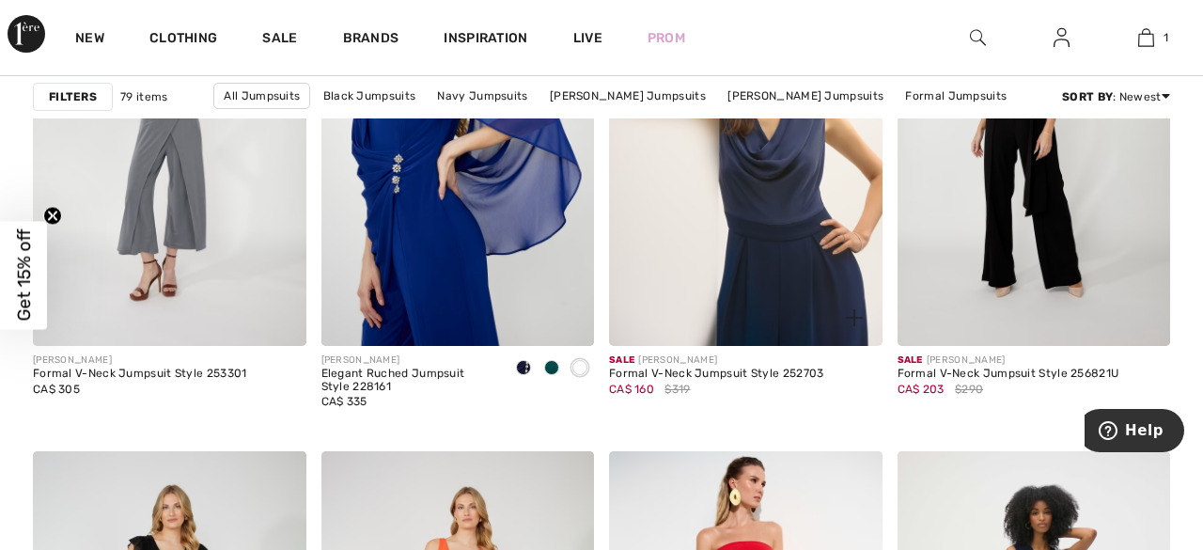
scroll to position [3118, 0]
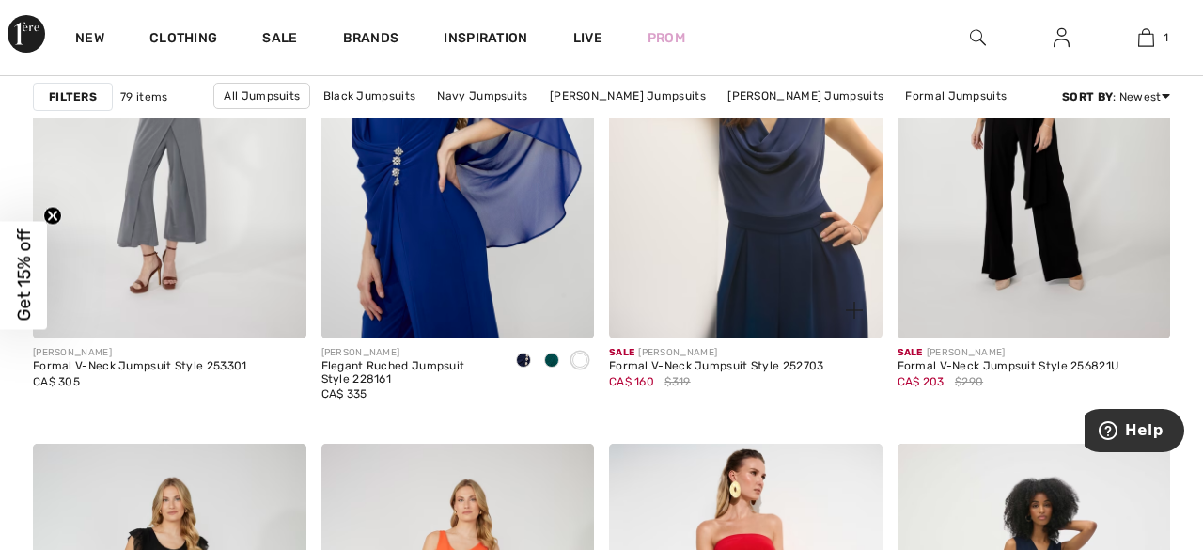
click at [783, 299] on img at bounding box center [746, 134] width 274 height 410
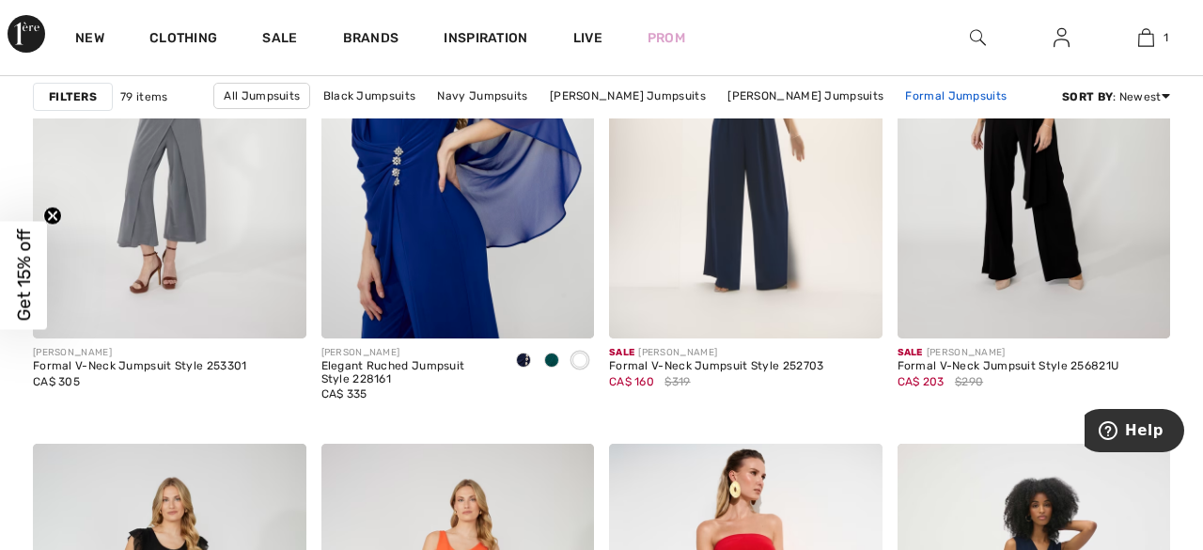
click at [929, 97] on link "Formal Jumpsuits" at bounding box center [956, 96] width 120 height 24
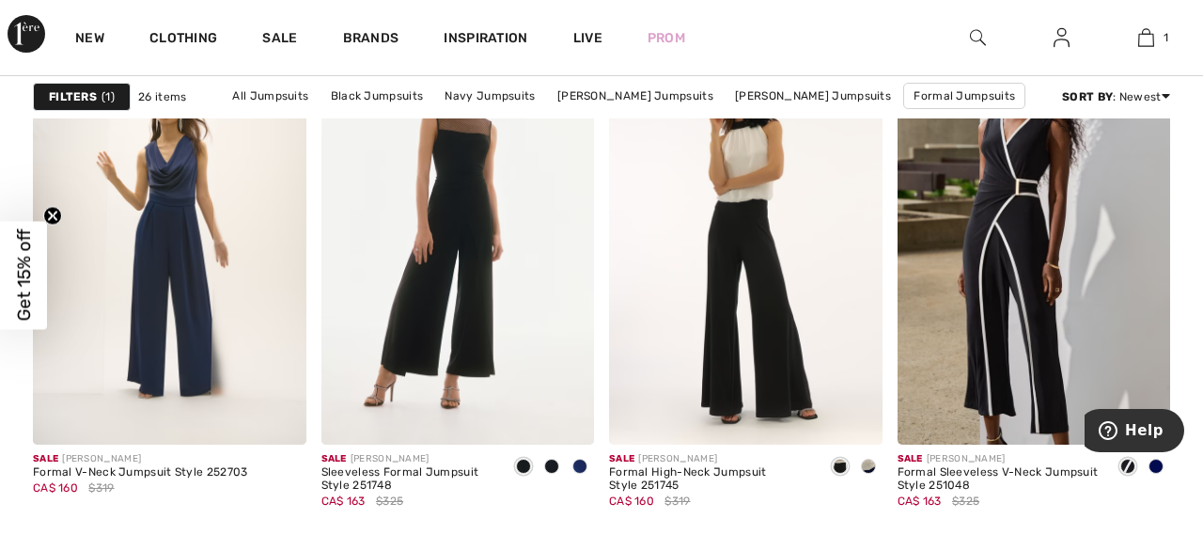
scroll to position [1789, 0]
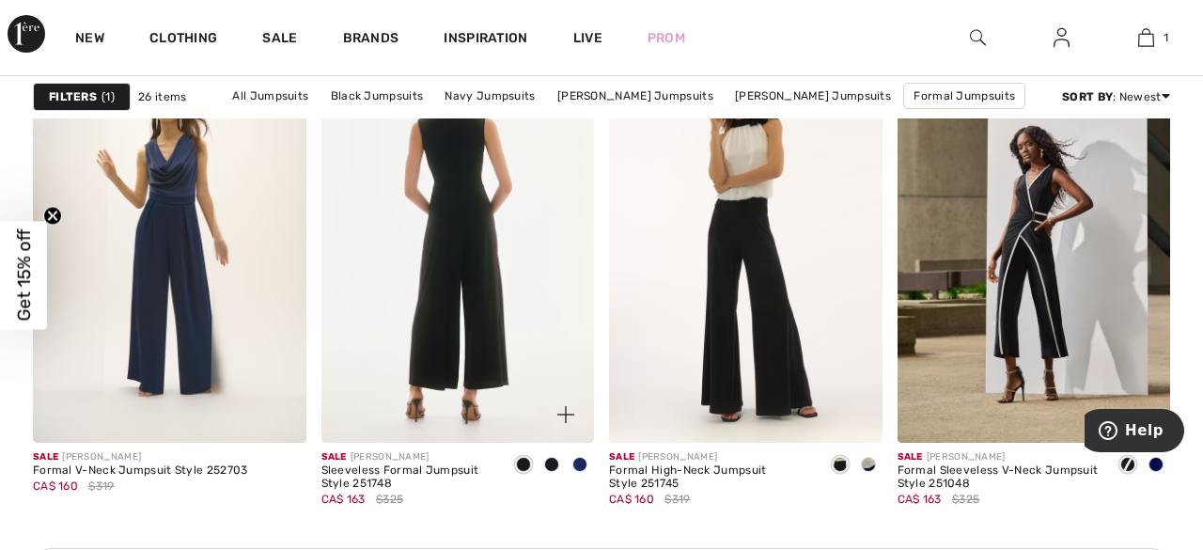
click at [469, 287] on img at bounding box center [459, 238] width 274 height 410
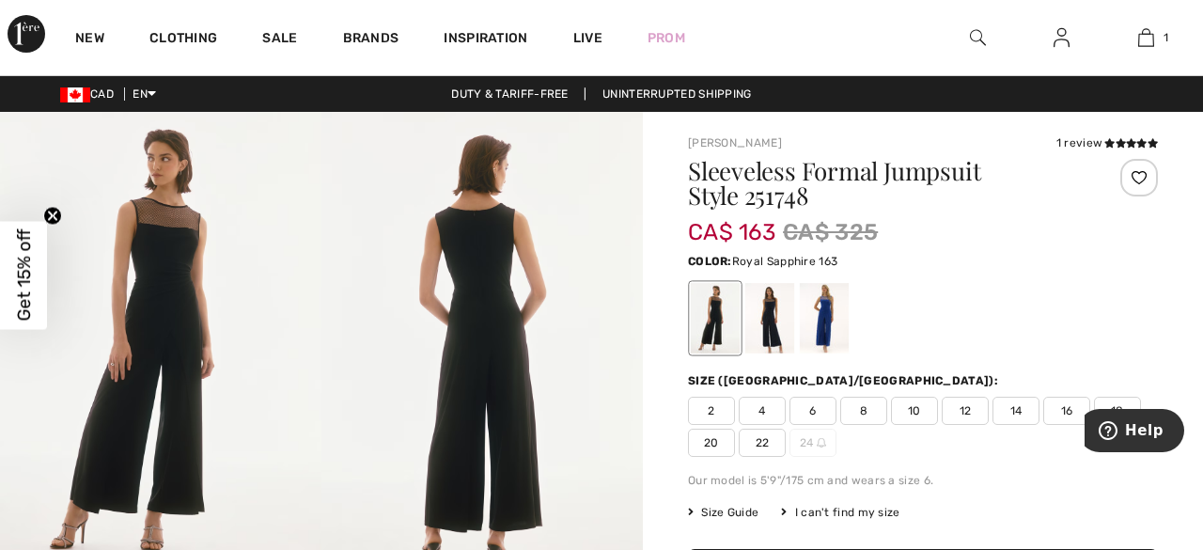
click at [828, 327] on div at bounding box center [824, 318] width 49 height 71
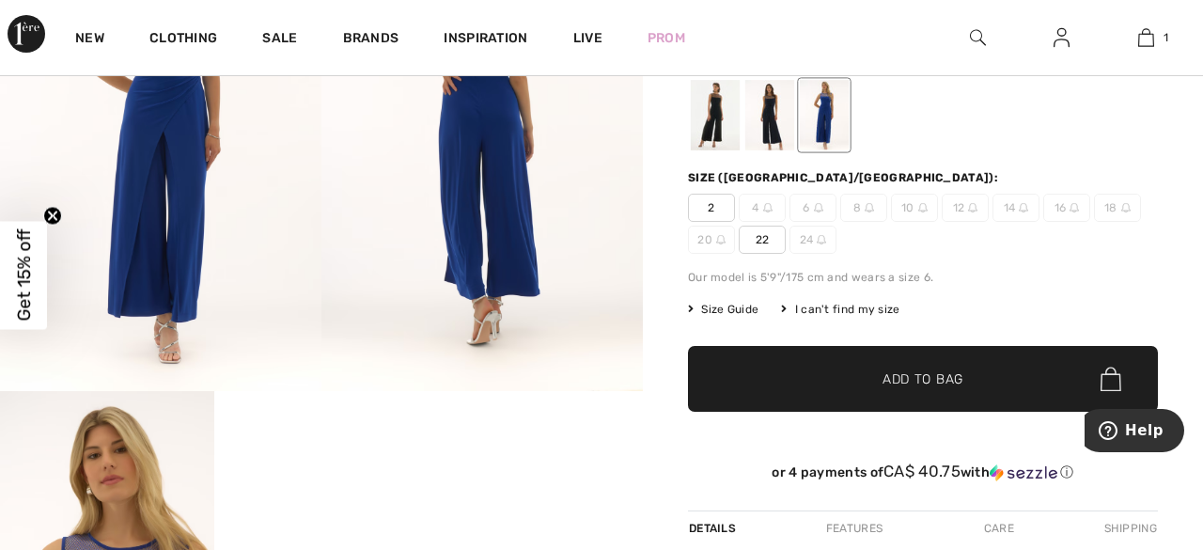
scroll to position [298, 0]
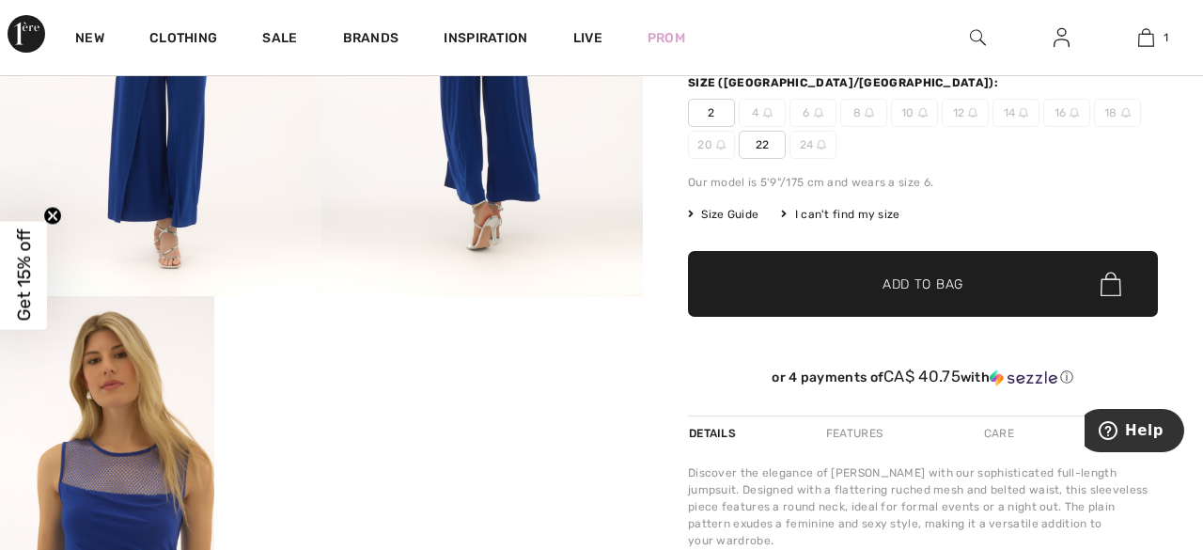
click at [832, 212] on div "I can't find my size" at bounding box center [840, 214] width 118 height 17
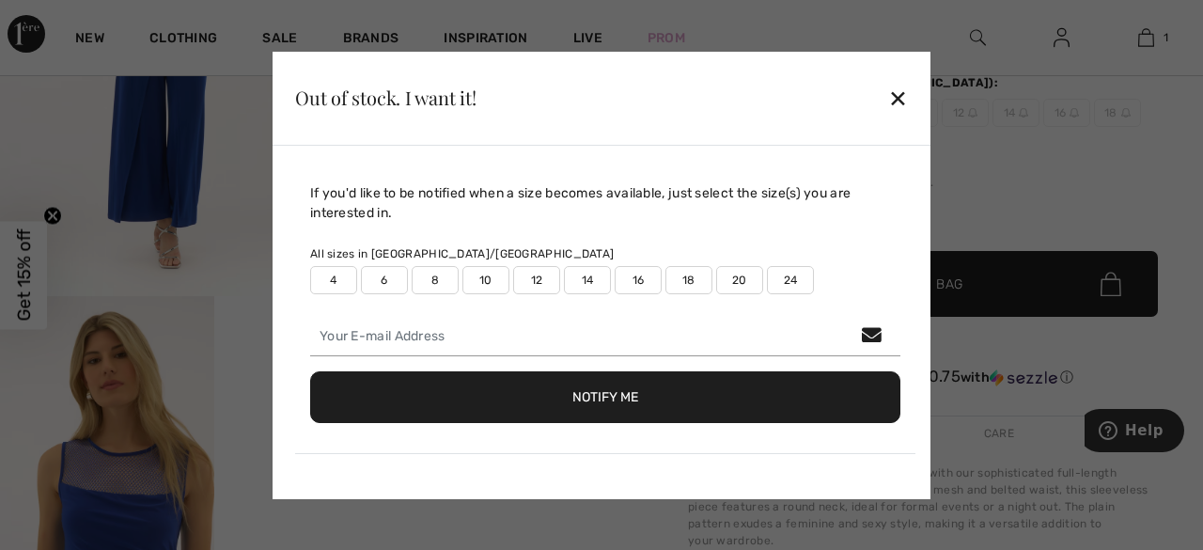
click at [900, 103] on div "✕" at bounding box center [898, 97] width 20 height 39
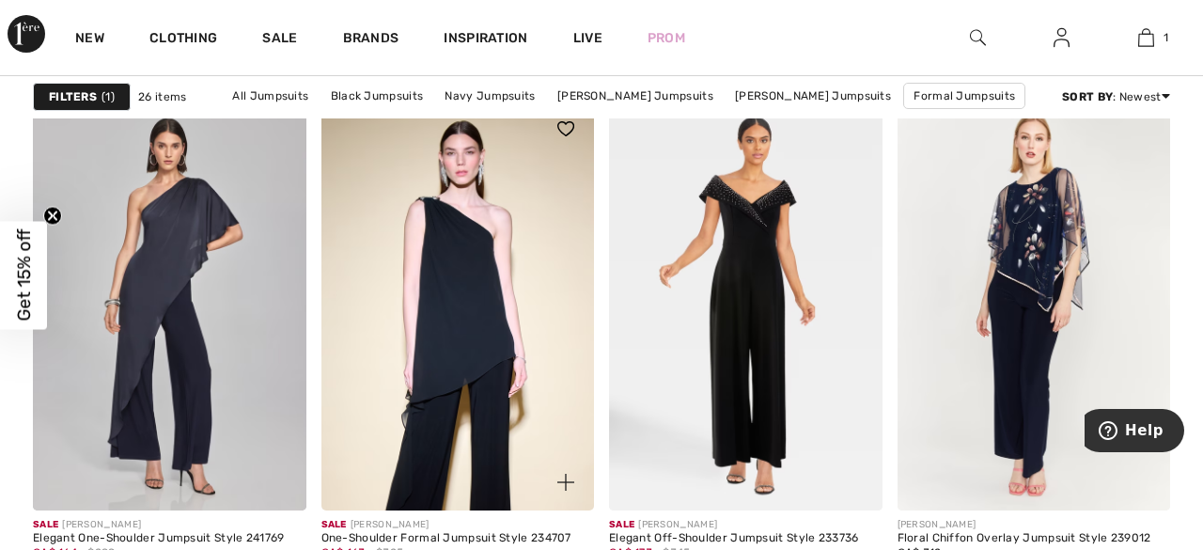
scroll to position [3475, 0]
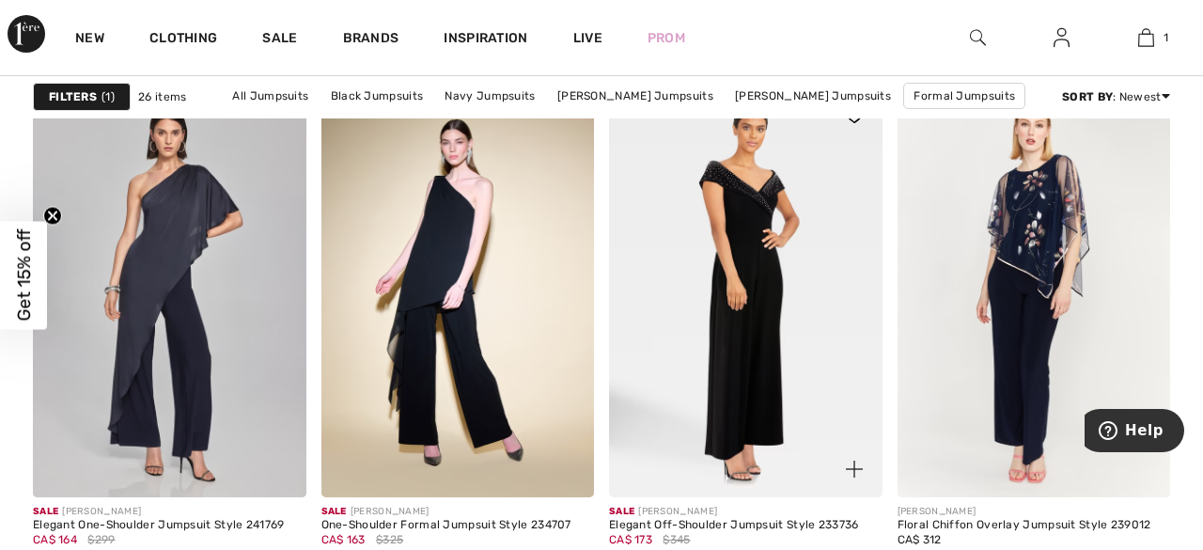
click at [722, 258] on img at bounding box center [746, 292] width 274 height 410
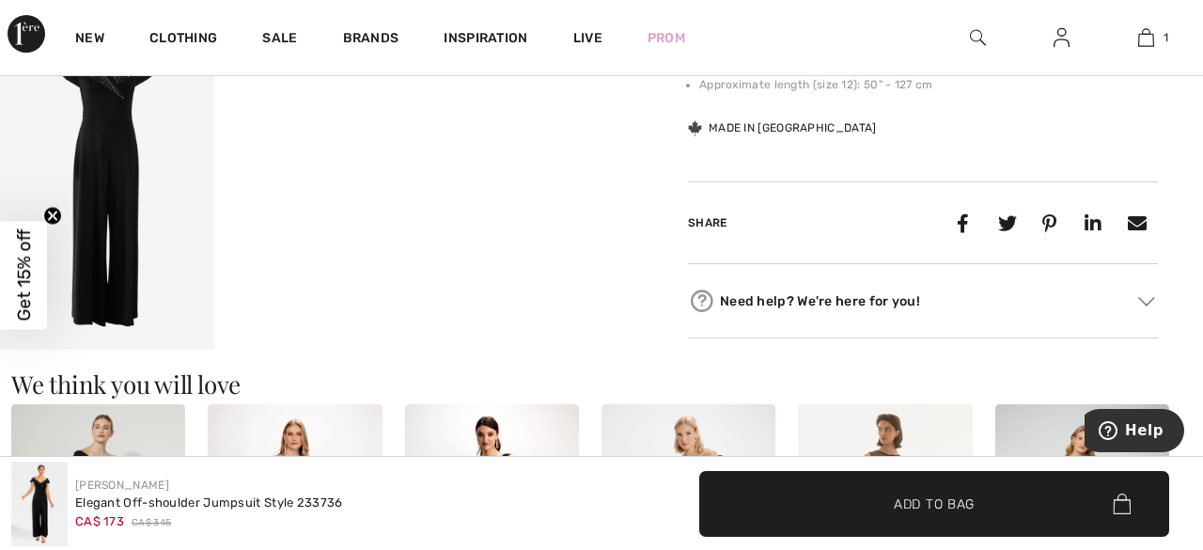
scroll to position [1022, 0]
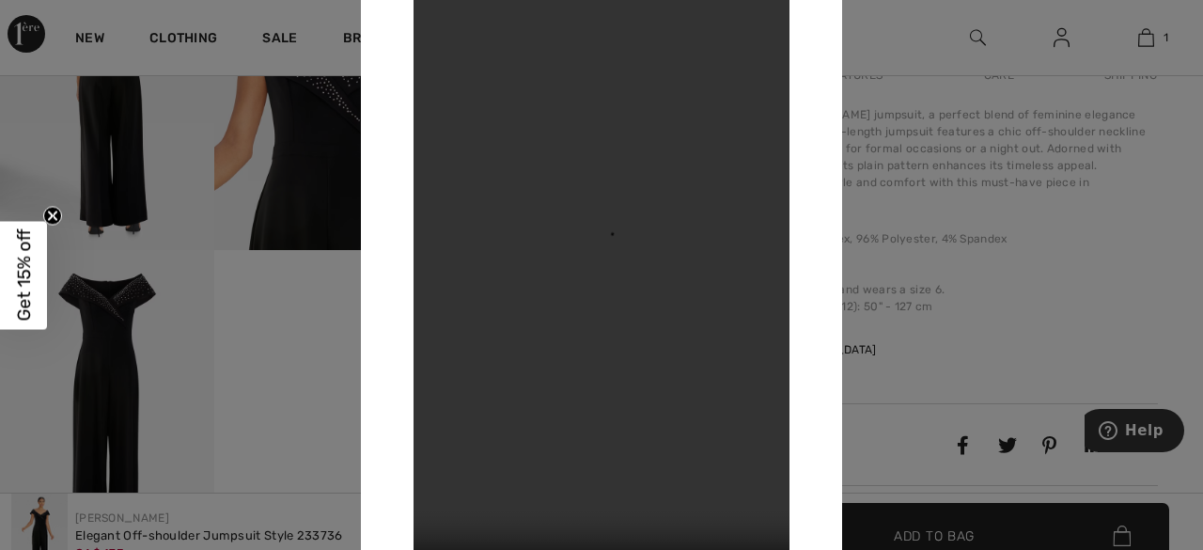
scroll to position [476, 0]
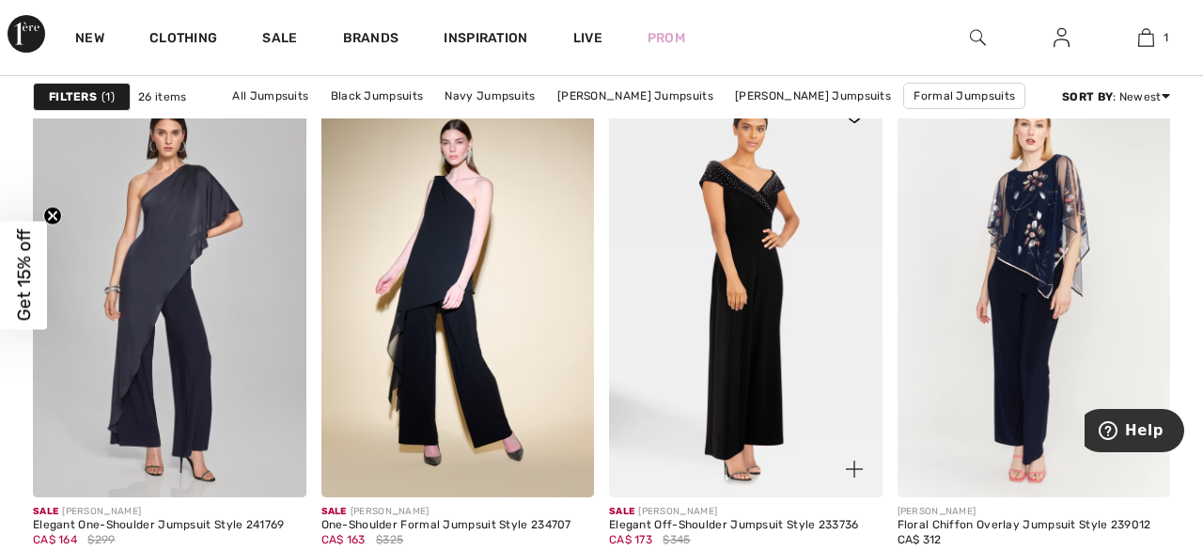
click at [729, 389] on img at bounding box center [746, 292] width 274 height 410
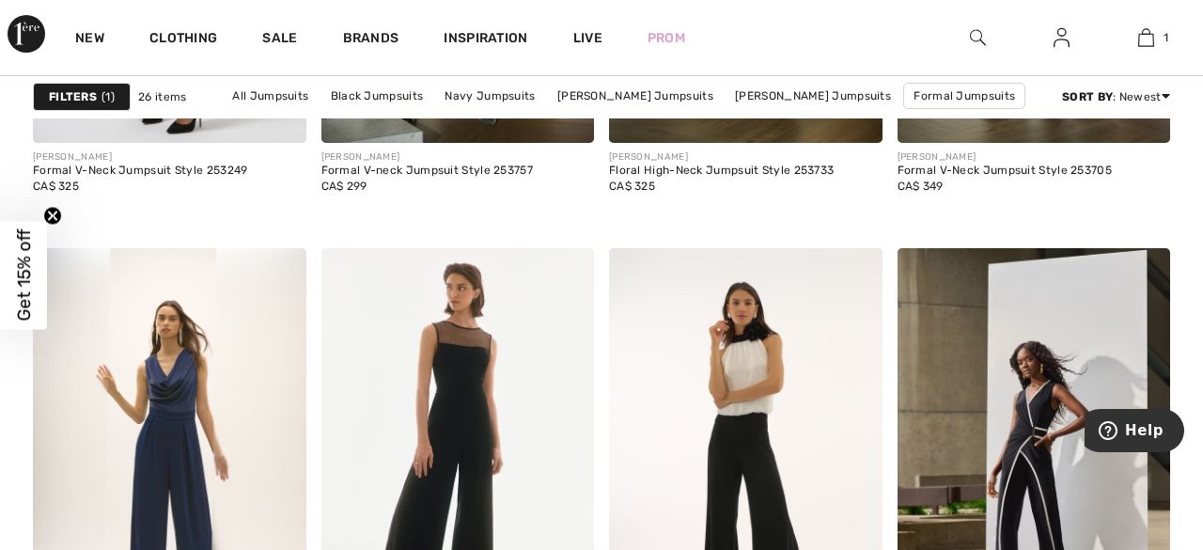
scroll to position [1397, 0]
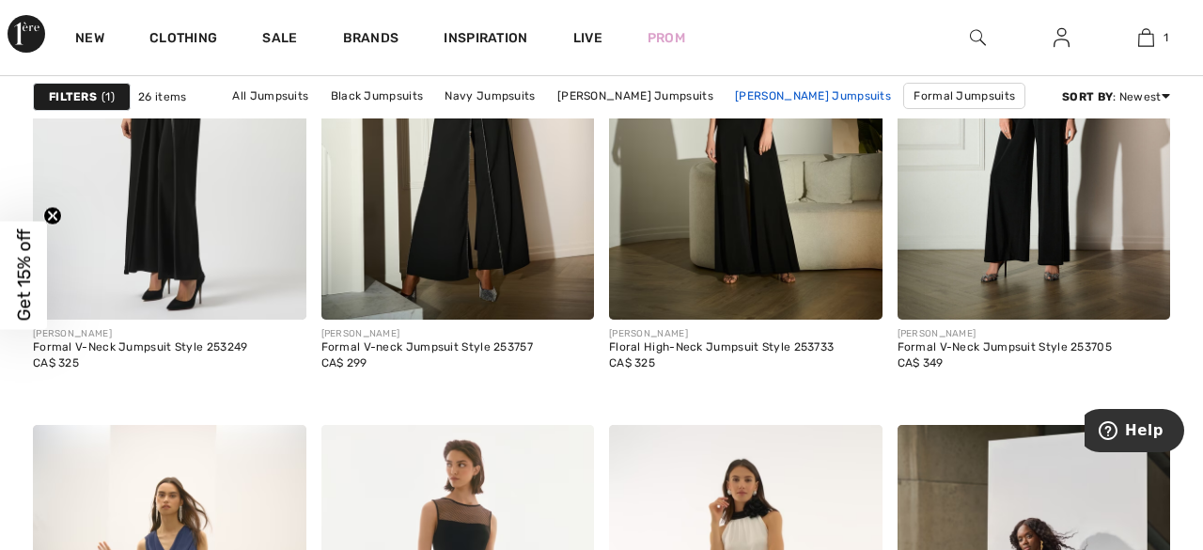
click at [806, 91] on link "Frank Lyman Jumpsuits" at bounding box center [813, 96] width 175 height 24
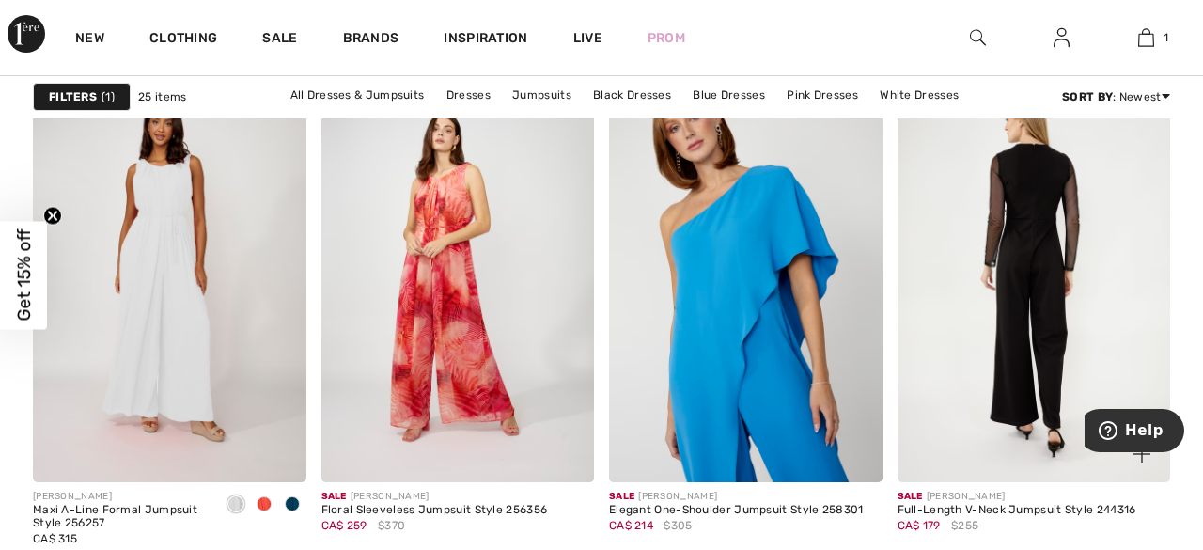
scroll to position [1742, 0]
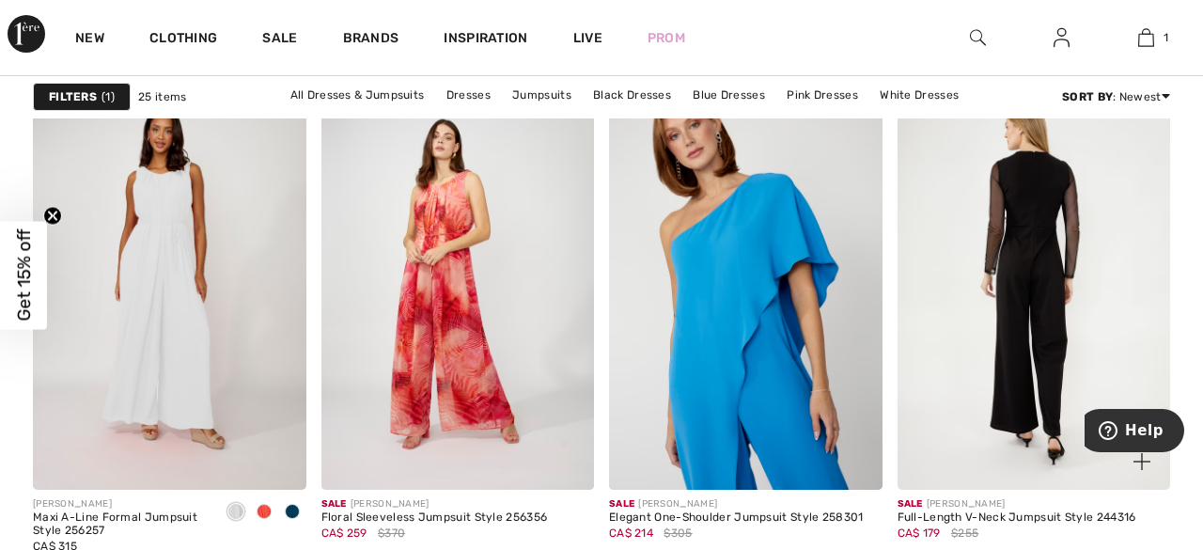
click at [1024, 260] on img at bounding box center [1035, 285] width 274 height 410
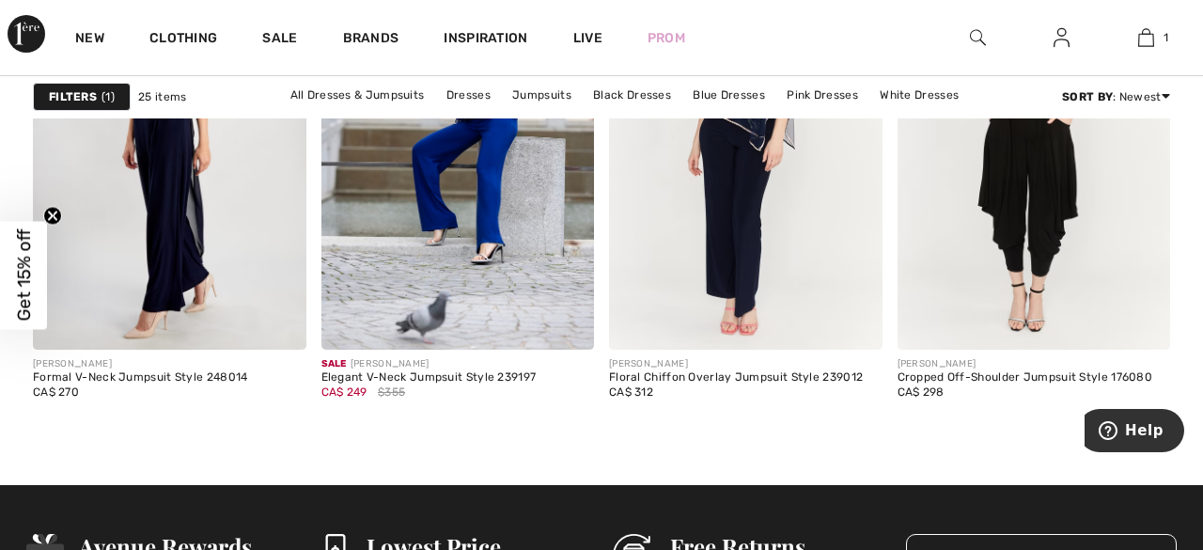
scroll to position [2421, 0]
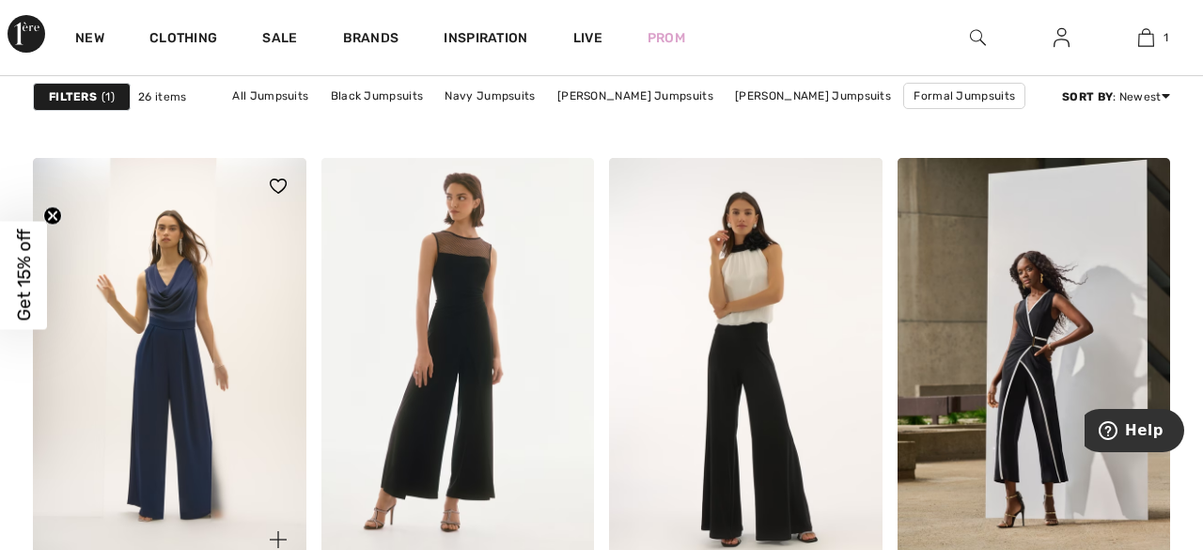
click at [265, 543] on span at bounding box center [278, 540] width 38 height 38
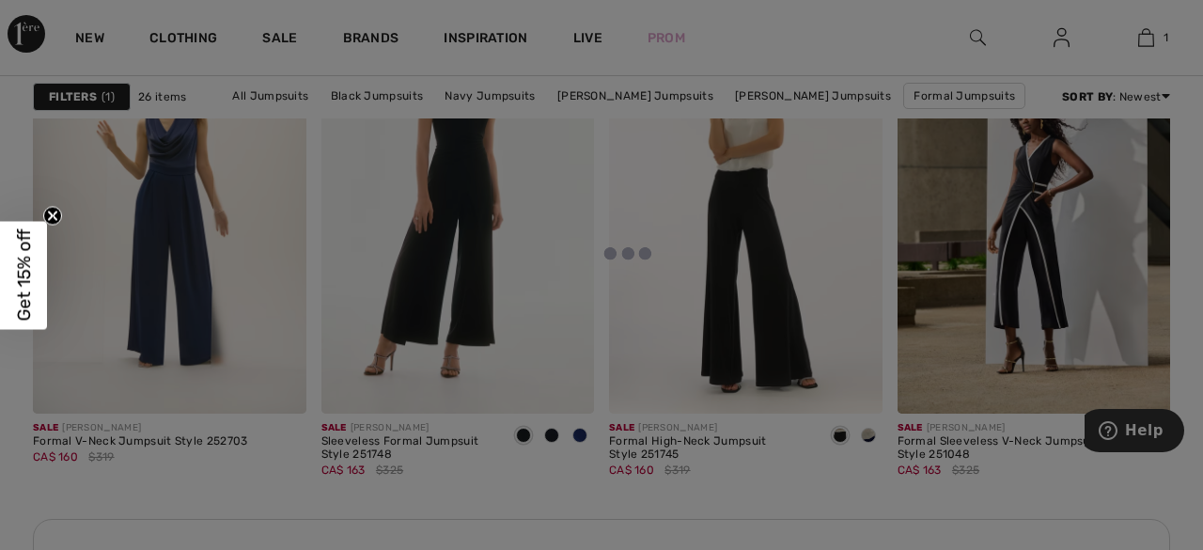
scroll to position [1820, 0]
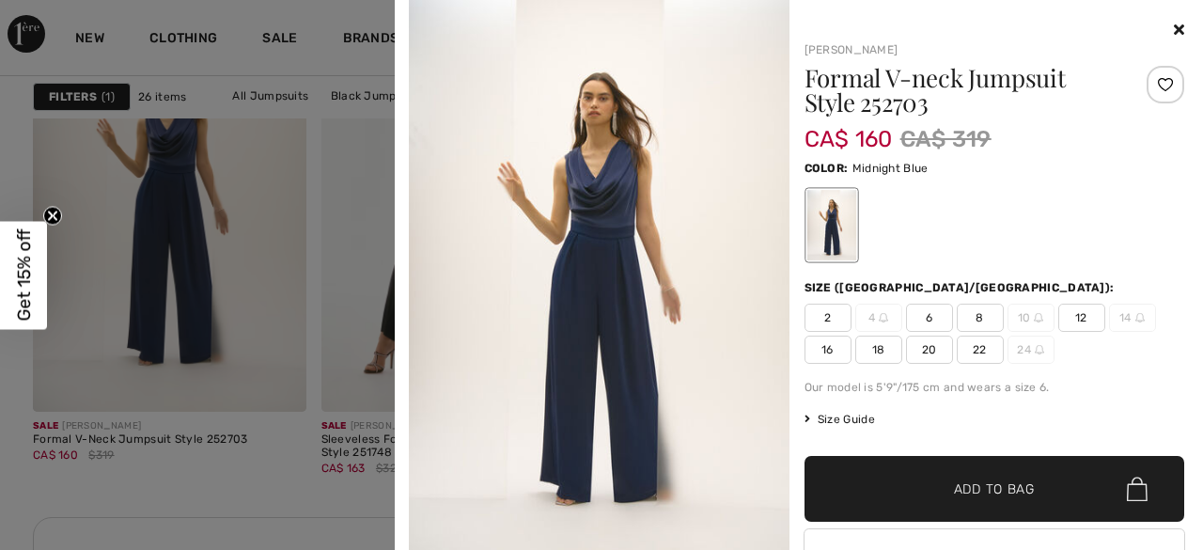
click at [1185, 27] on div "Your browser does not support the video tag. Joseph Ribkoff Formal V-neck Jumps…" at bounding box center [798, 332] width 793 height 664
click at [1177, 26] on icon at bounding box center [1179, 29] width 10 height 15
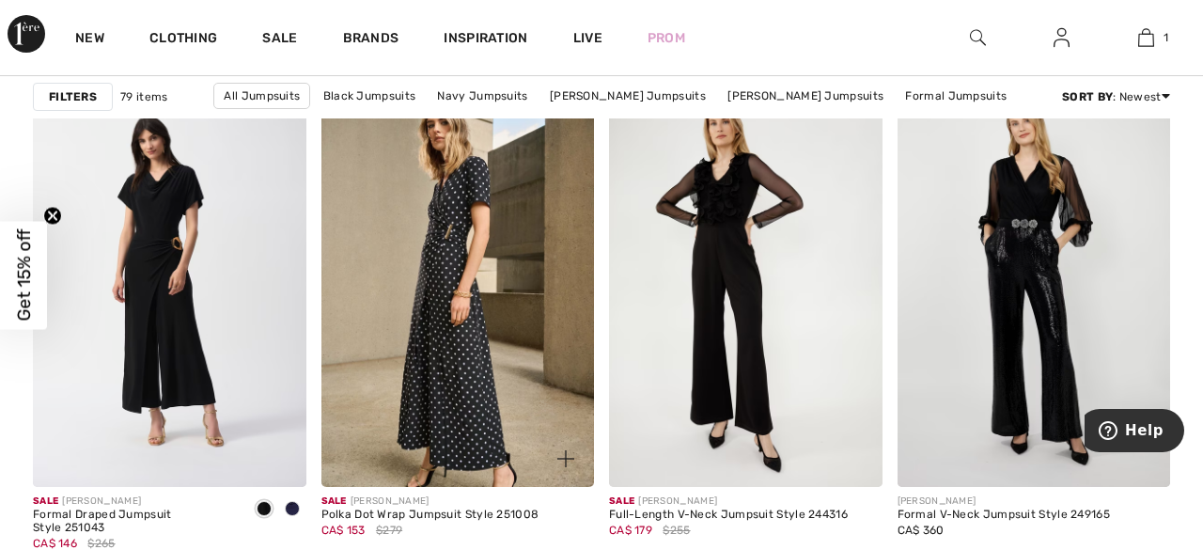
scroll to position [7519, 0]
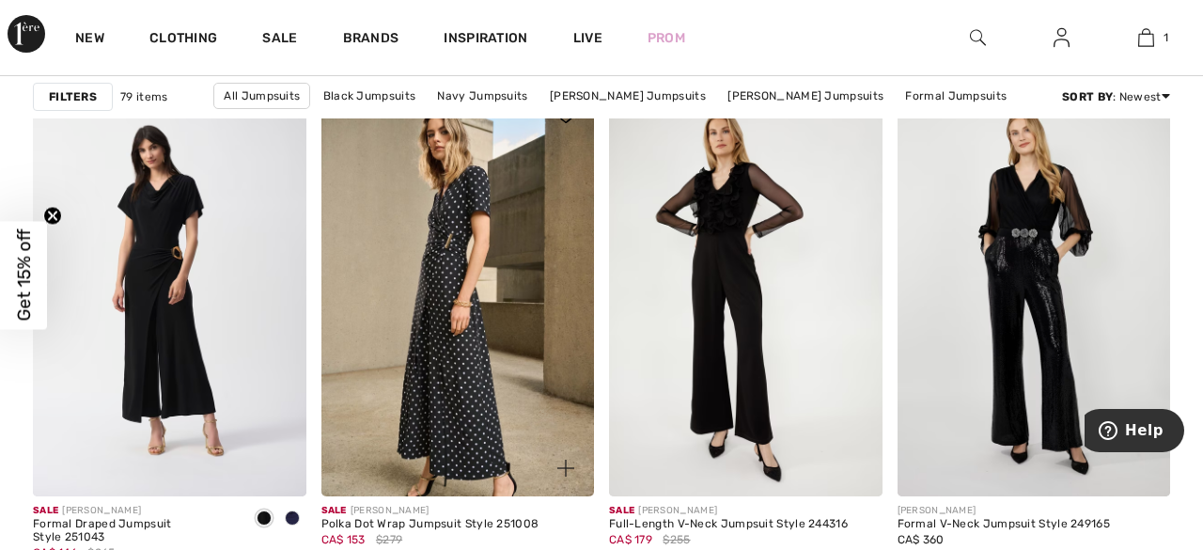
click at [456, 213] on img at bounding box center [459, 292] width 274 height 410
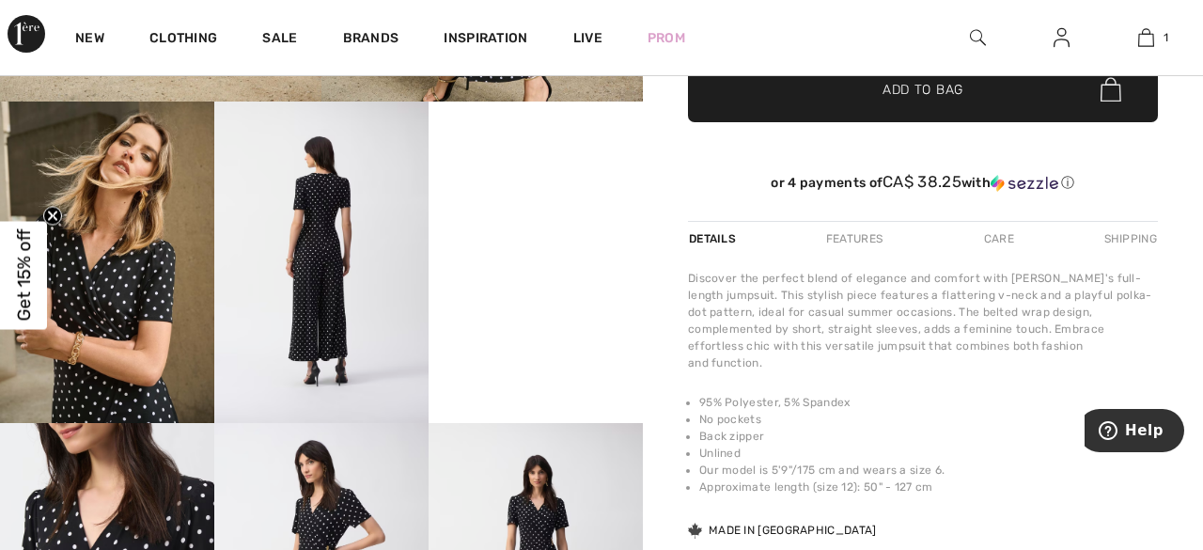
scroll to position [494, 0]
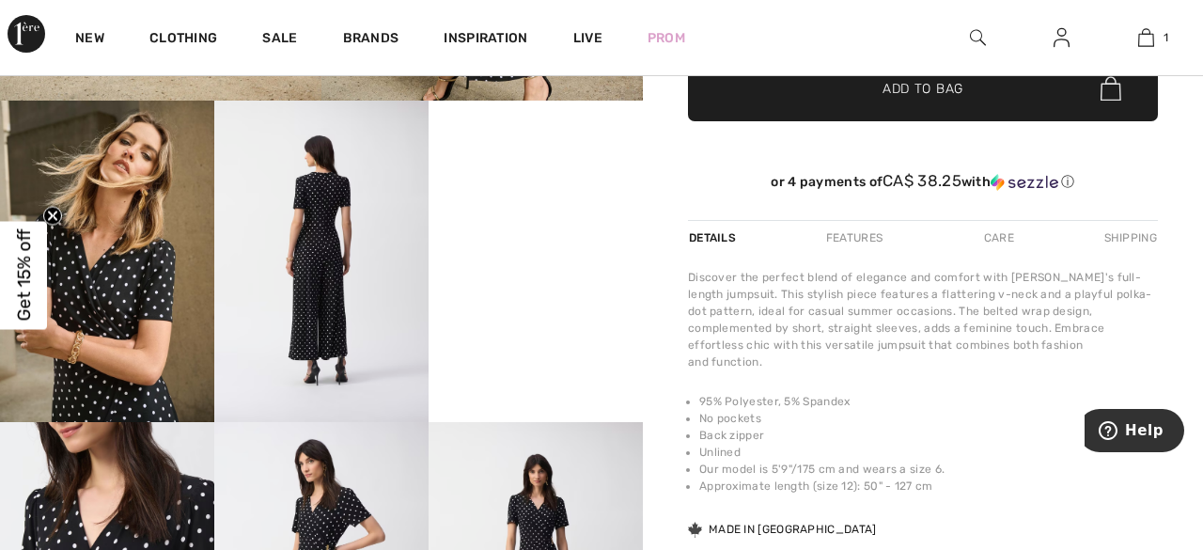
click at [563, 208] on video "Your browser does not support the video tag." at bounding box center [536, 154] width 214 height 107
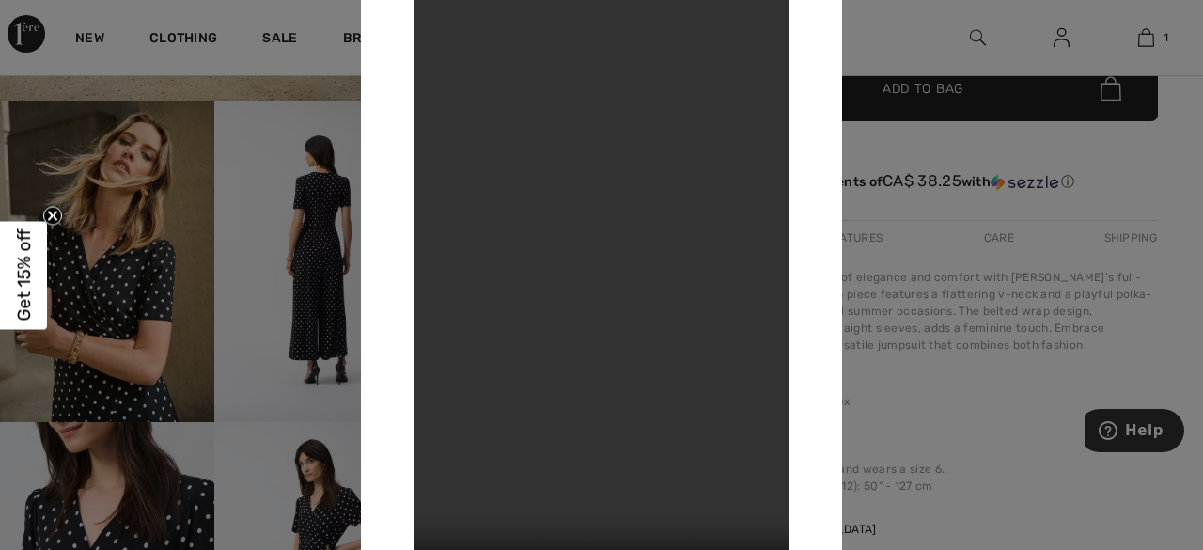
click at [332, 80] on div at bounding box center [601, 275] width 1203 height 550
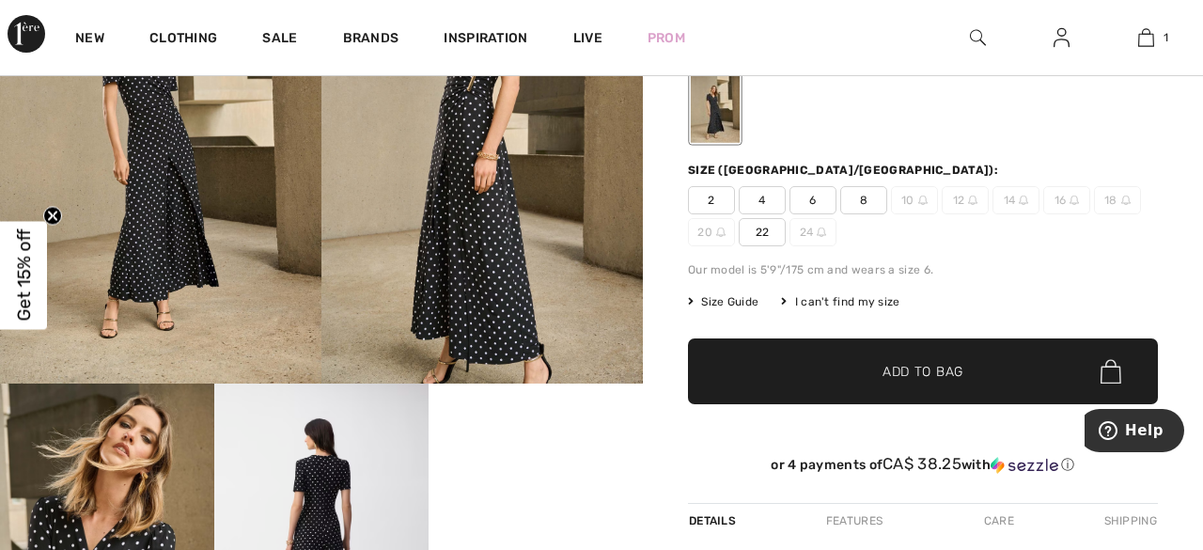
scroll to position [209, 0]
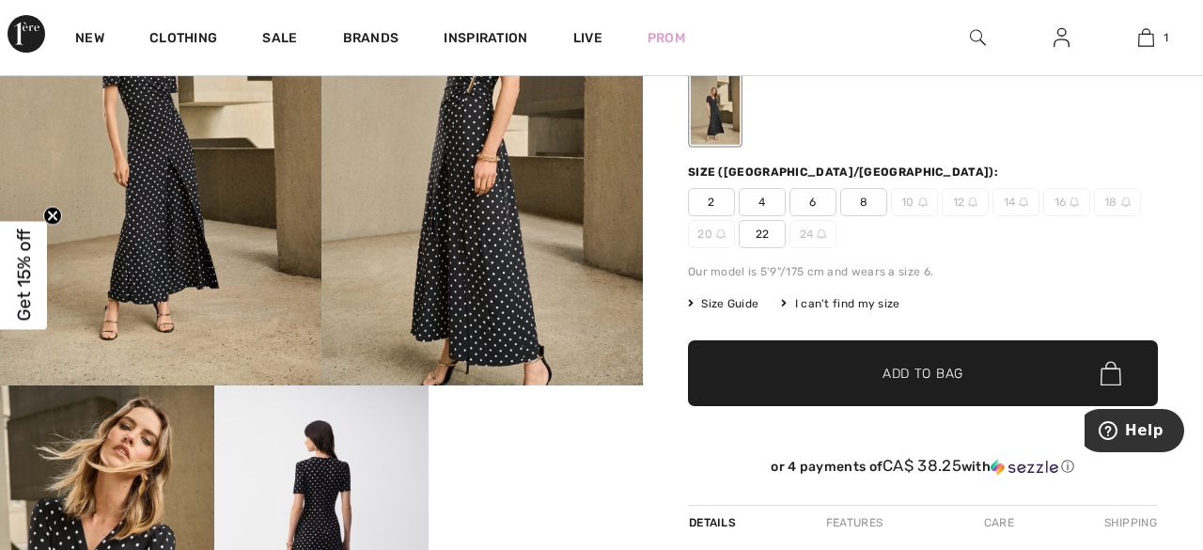
click at [871, 206] on span "8" at bounding box center [863, 202] width 47 height 28
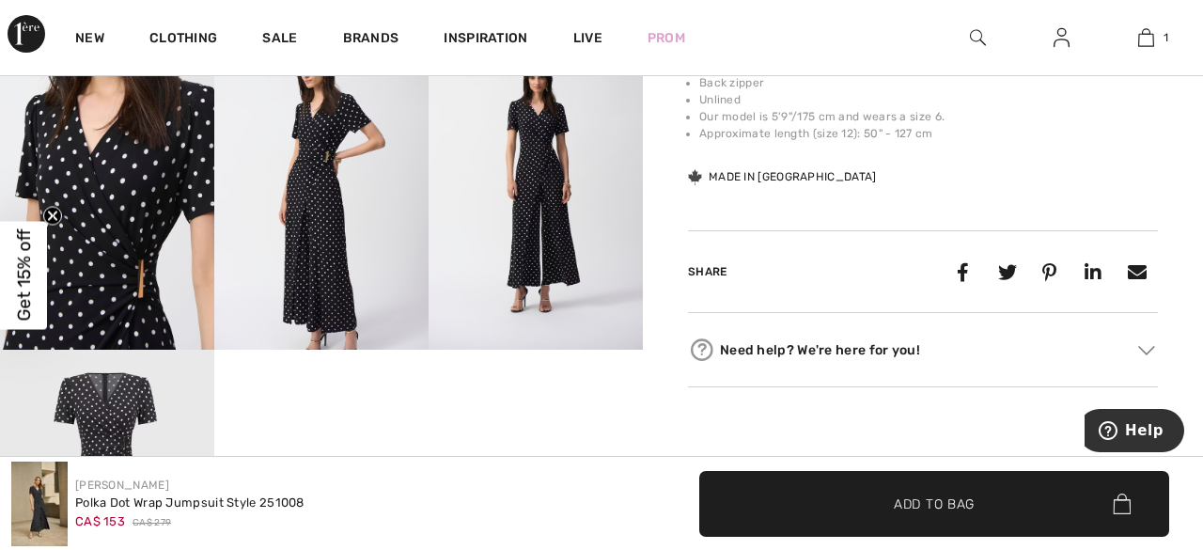
scroll to position [885, 0]
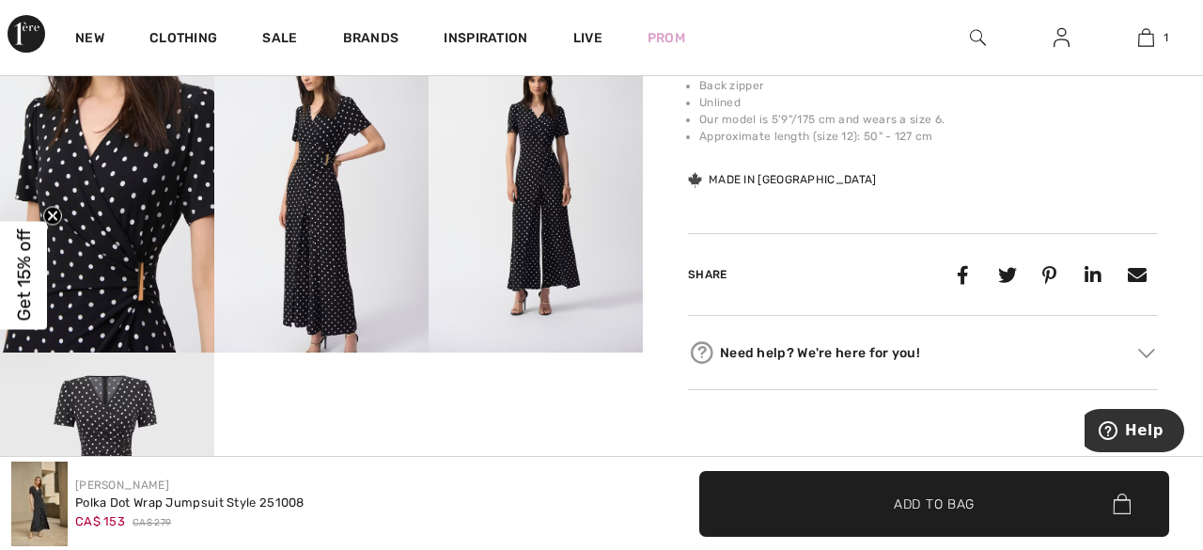
click at [125, 195] on img at bounding box center [107, 192] width 214 height 322
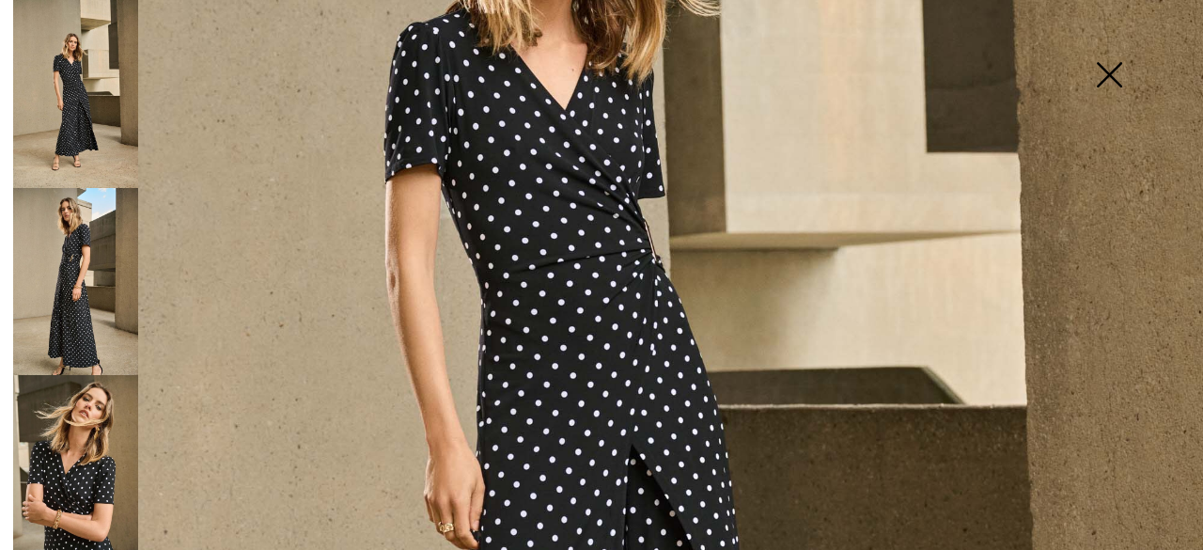
scroll to position [472, 0]
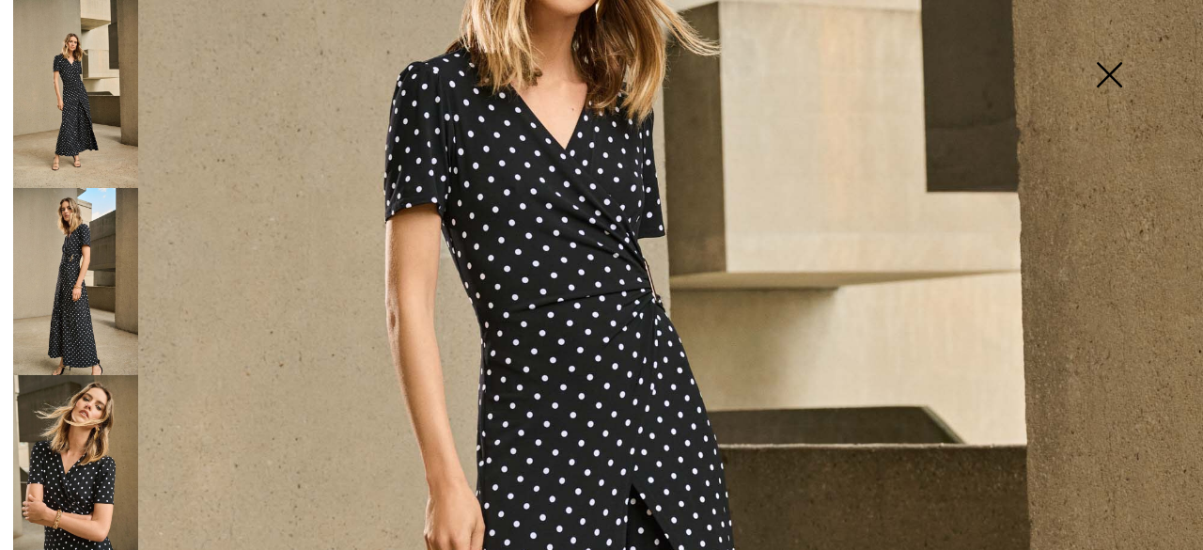
click at [80, 266] on img at bounding box center [75, 282] width 125 height 188
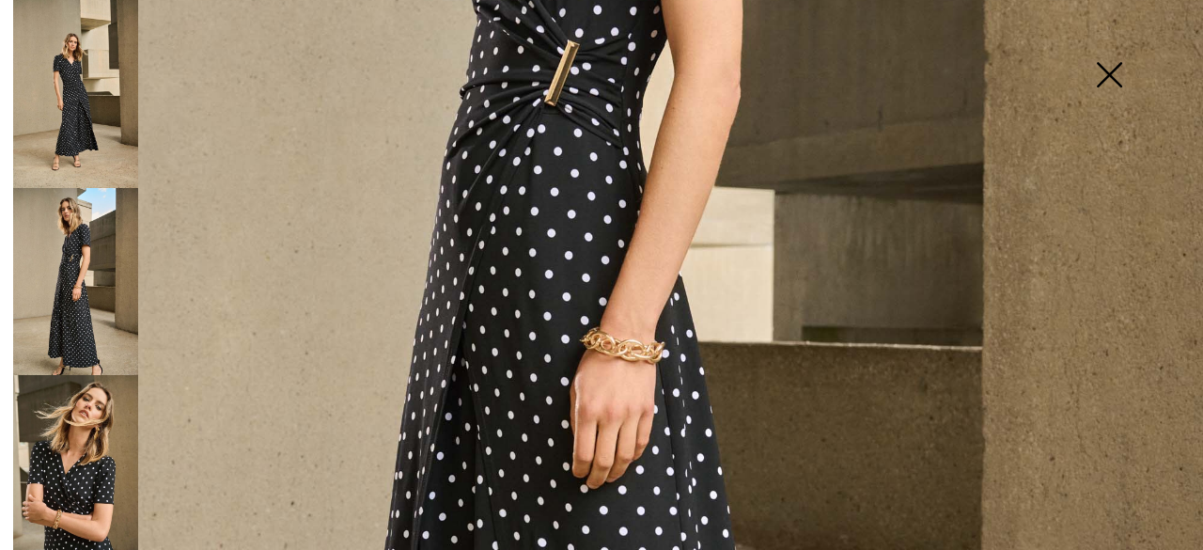
scroll to position [607, 0]
click at [46, 460] on img at bounding box center [75, 469] width 125 height 188
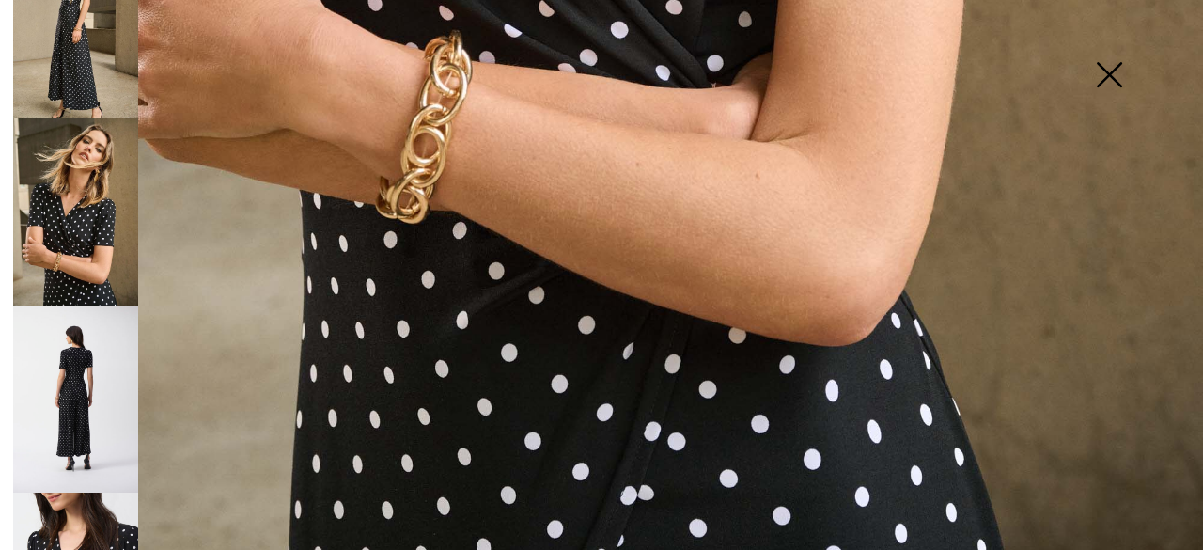
scroll to position [261, 0]
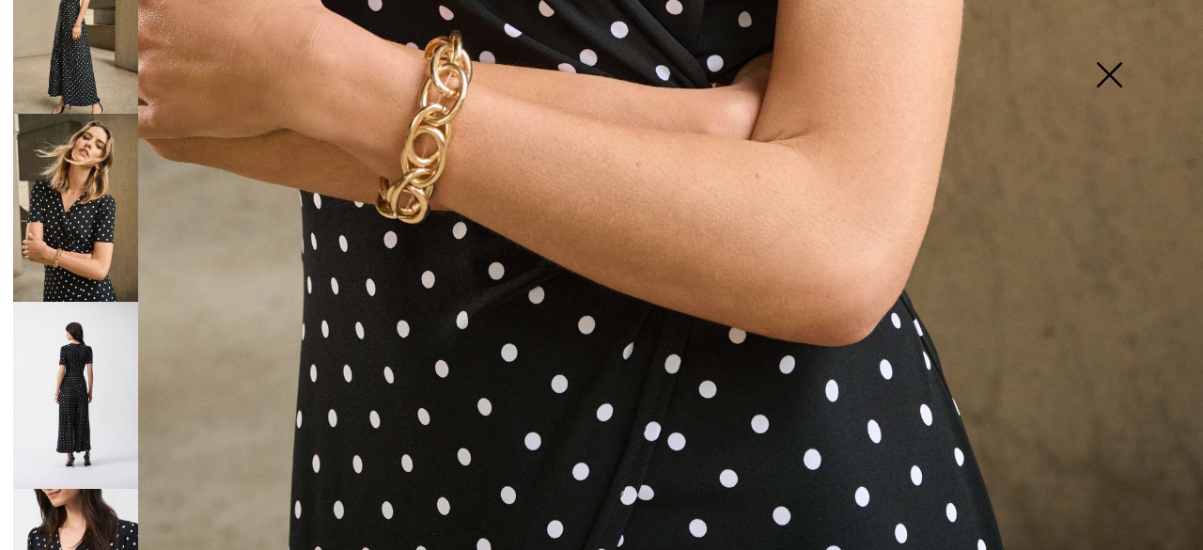
click at [90, 393] on img at bounding box center [75, 395] width 125 height 187
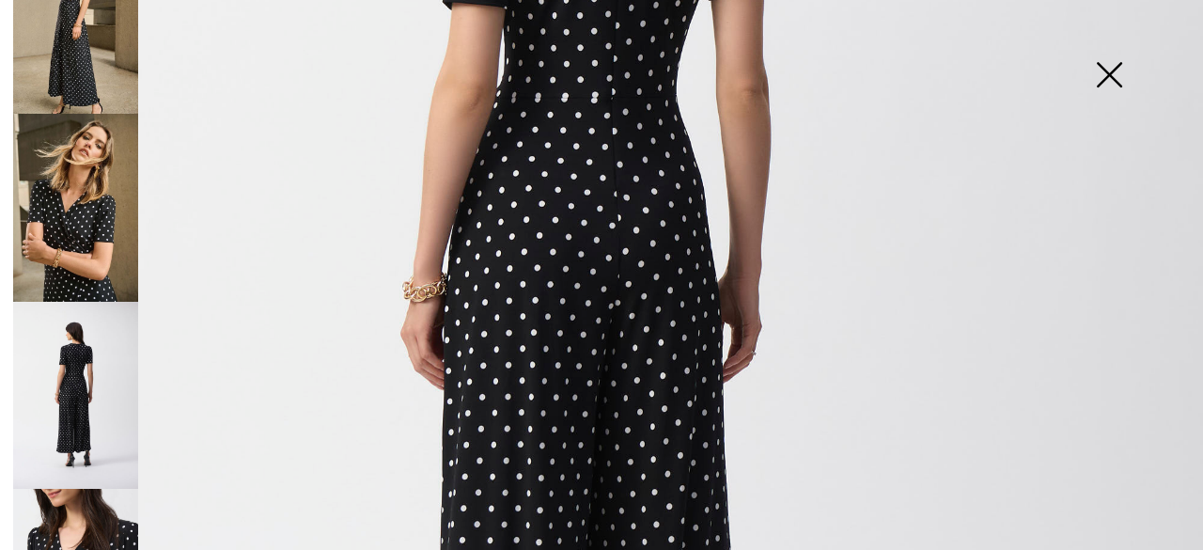
scroll to position [617, 0]
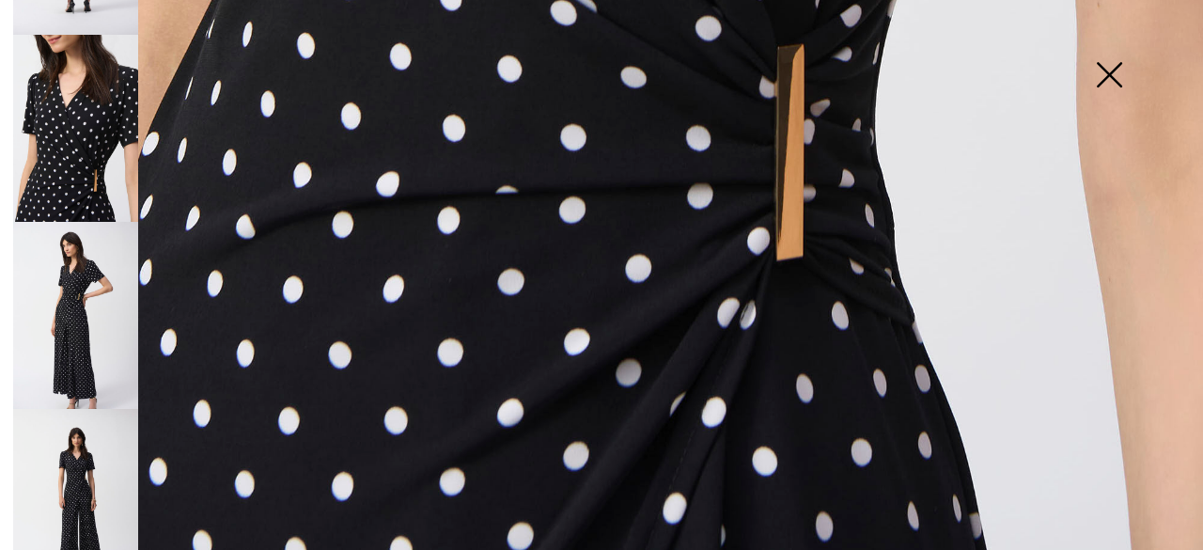
scroll to position [729, 0]
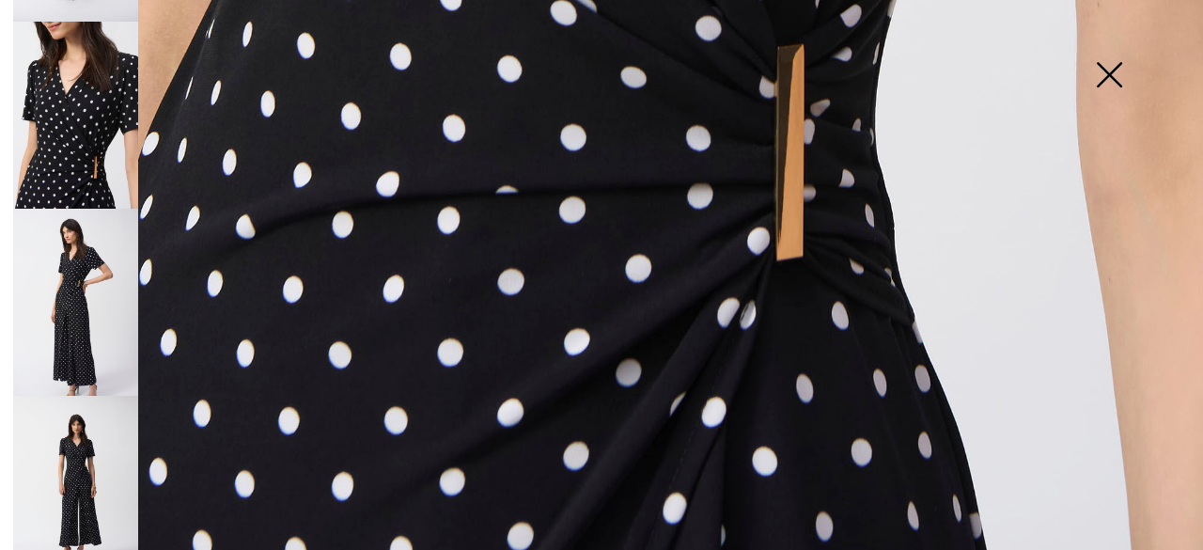
click at [91, 332] on img at bounding box center [75, 302] width 125 height 187
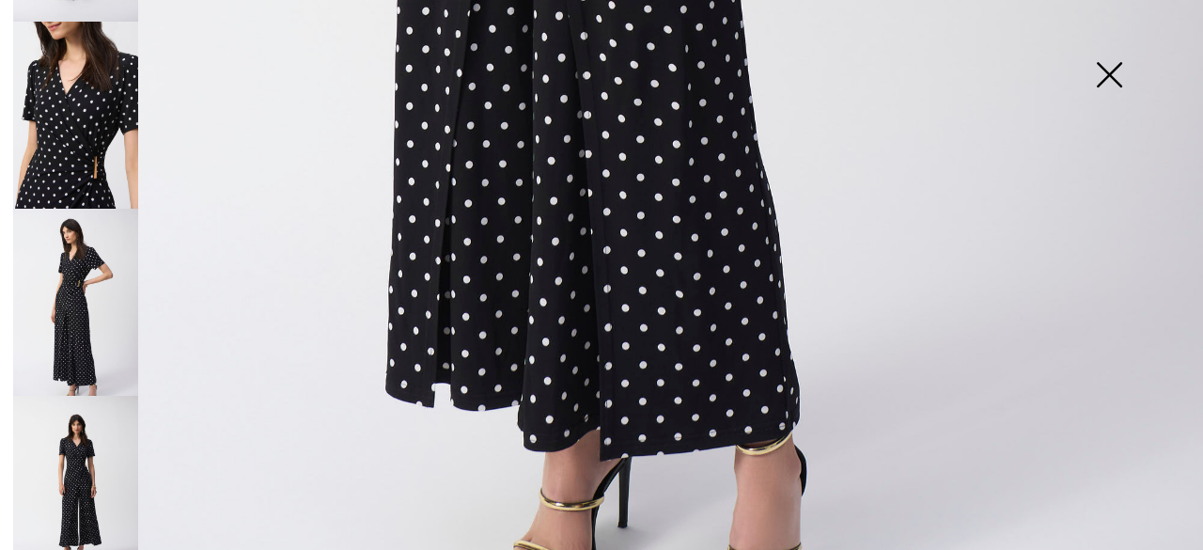
click at [70, 453] on img at bounding box center [75, 489] width 125 height 187
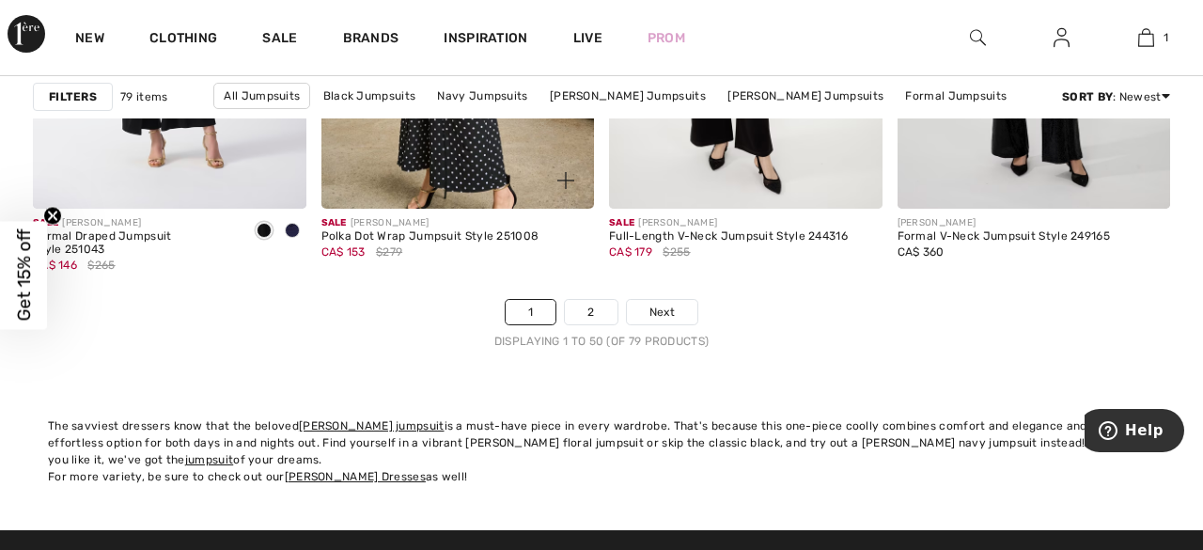
scroll to position [7808, 0]
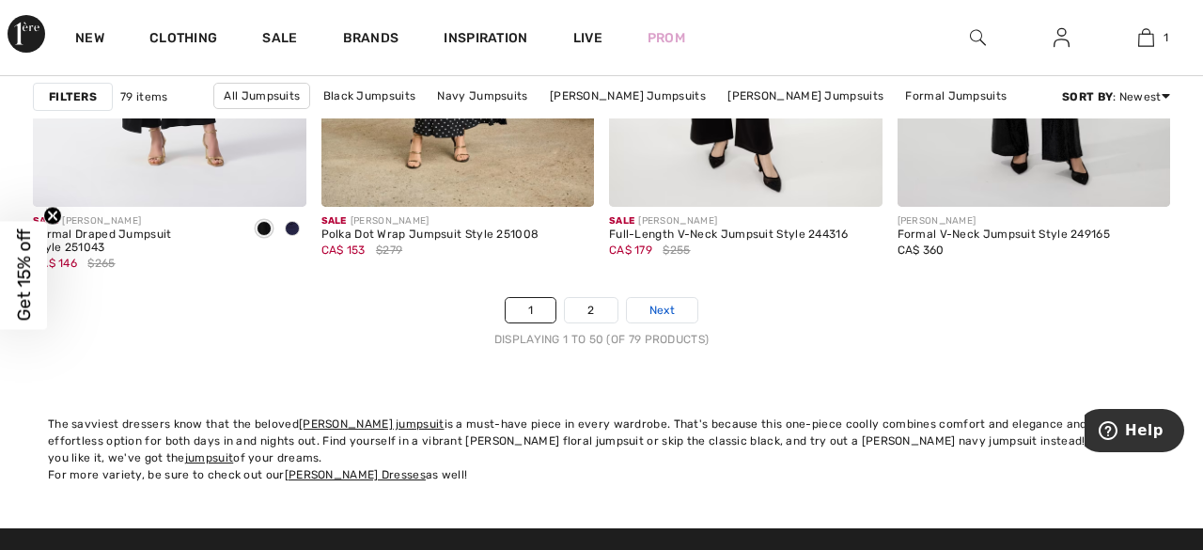
click at [651, 306] on span "Next" at bounding box center [662, 310] width 25 height 17
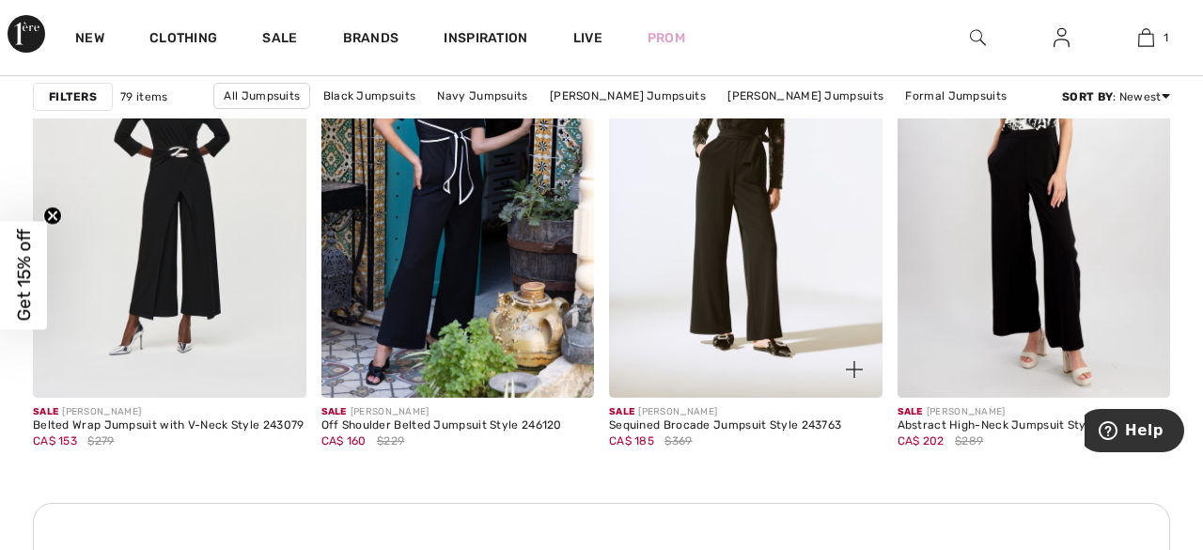
scroll to position [1836, 0]
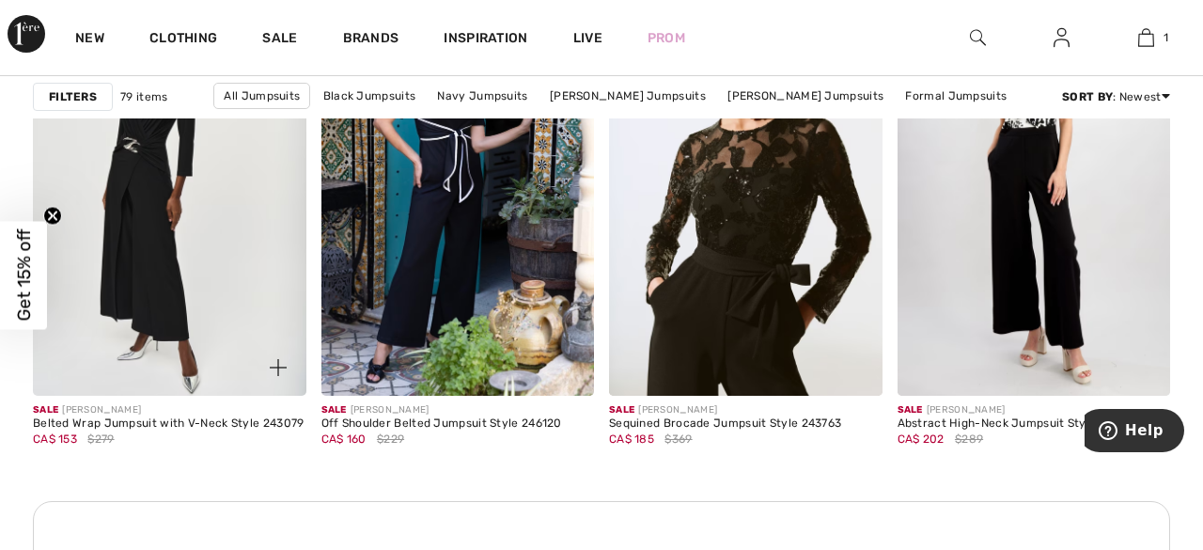
click at [141, 234] on img at bounding box center [170, 191] width 274 height 410
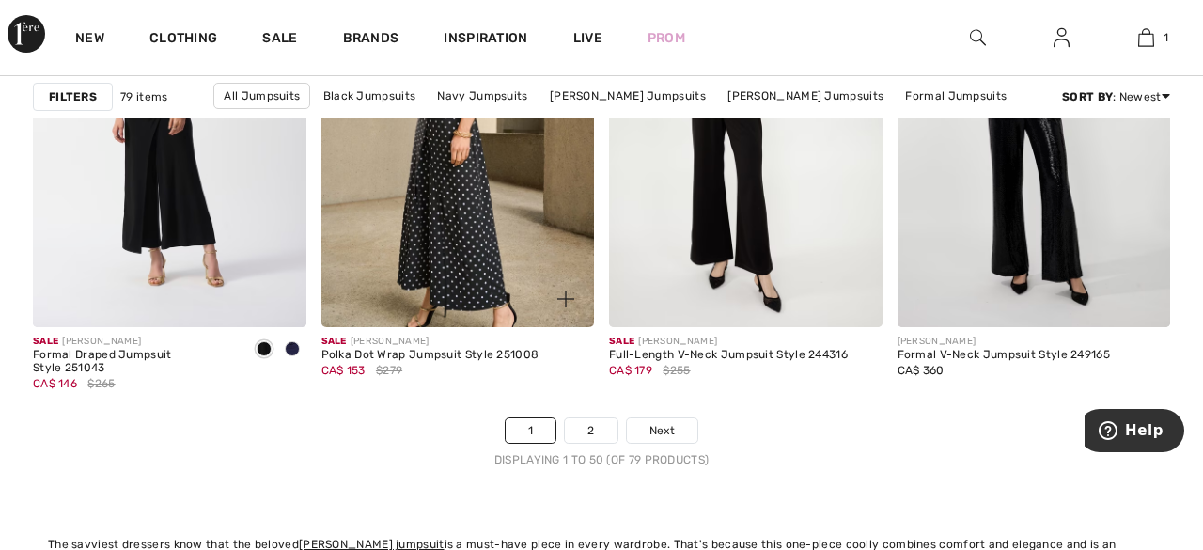
click at [464, 221] on img at bounding box center [459, 123] width 274 height 410
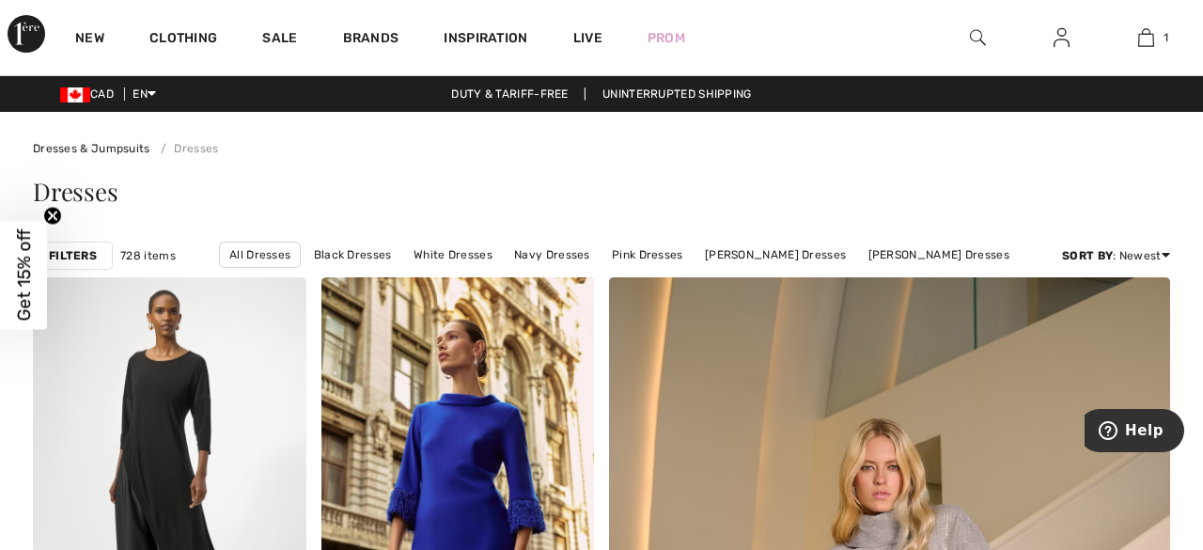
click at [974, 39] on img at bounding box center [978, 37] width 16 height 23
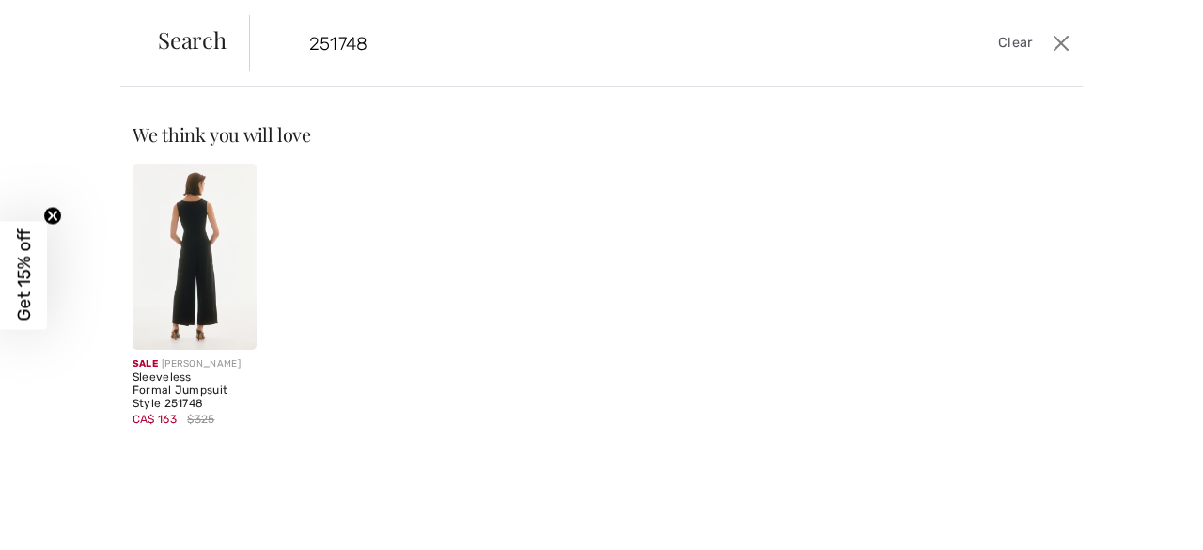
type input "251748"
click at [187, 282] on img at bounding box center [195, 257] width 124 height 186
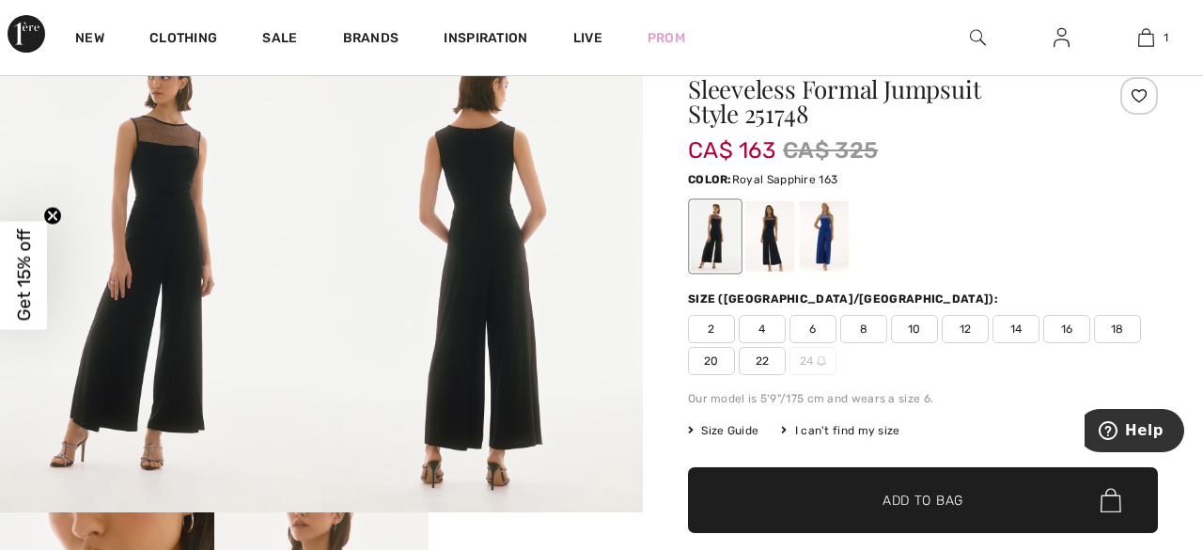
click at [828, 250] on div at bounding box center [824, 236] width 49 height 71
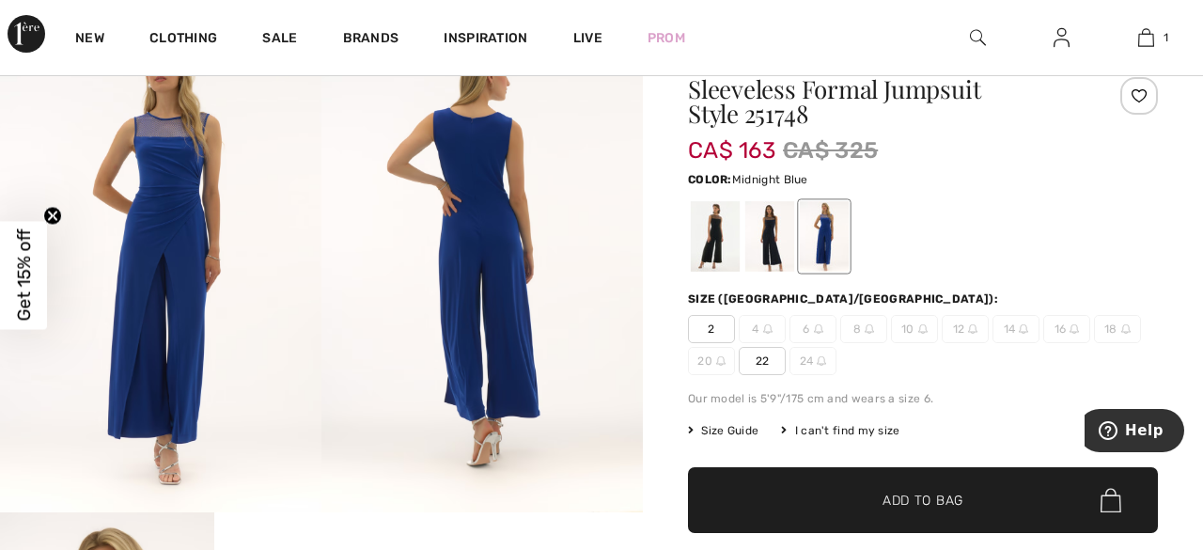
click at [769, 234] on div at bounding box center [769, 236] width 49 height 71
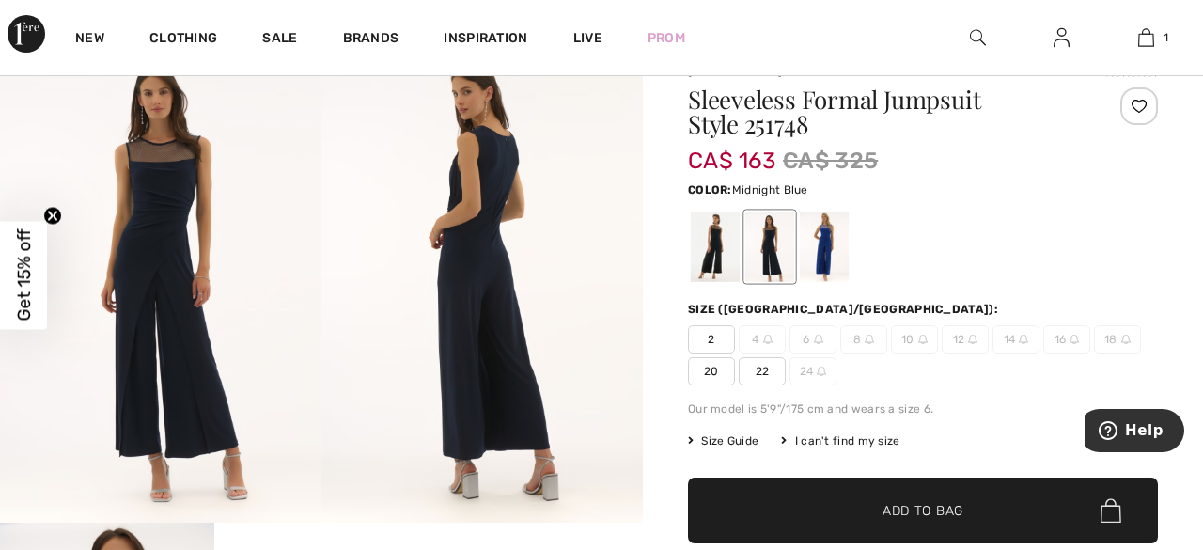
scroll to position [67, 0]
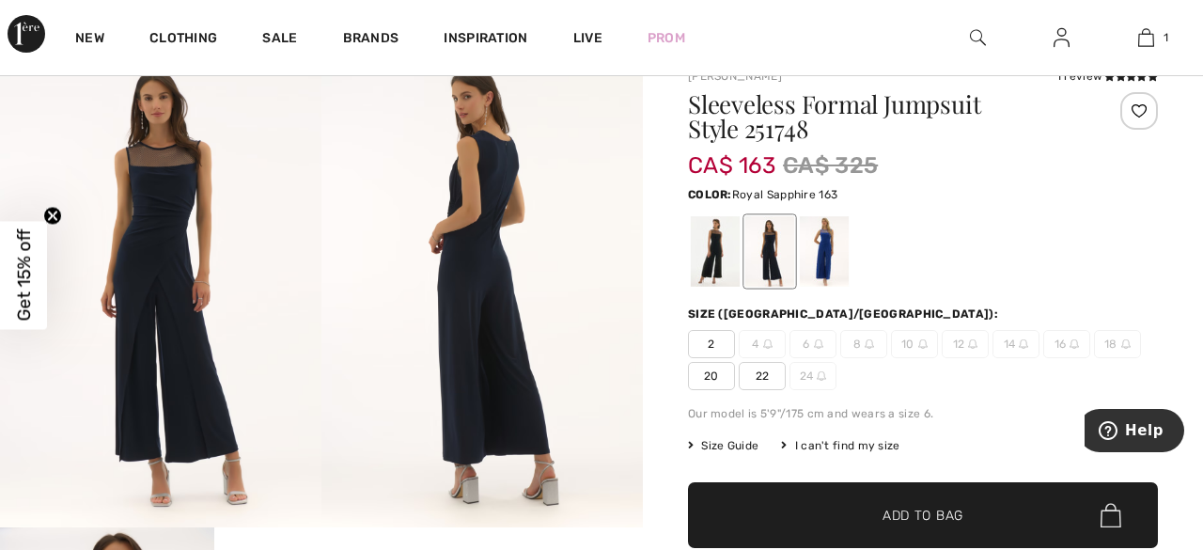
click at [836, 251] on div at bounding box center [824, 251] width 49 height 71
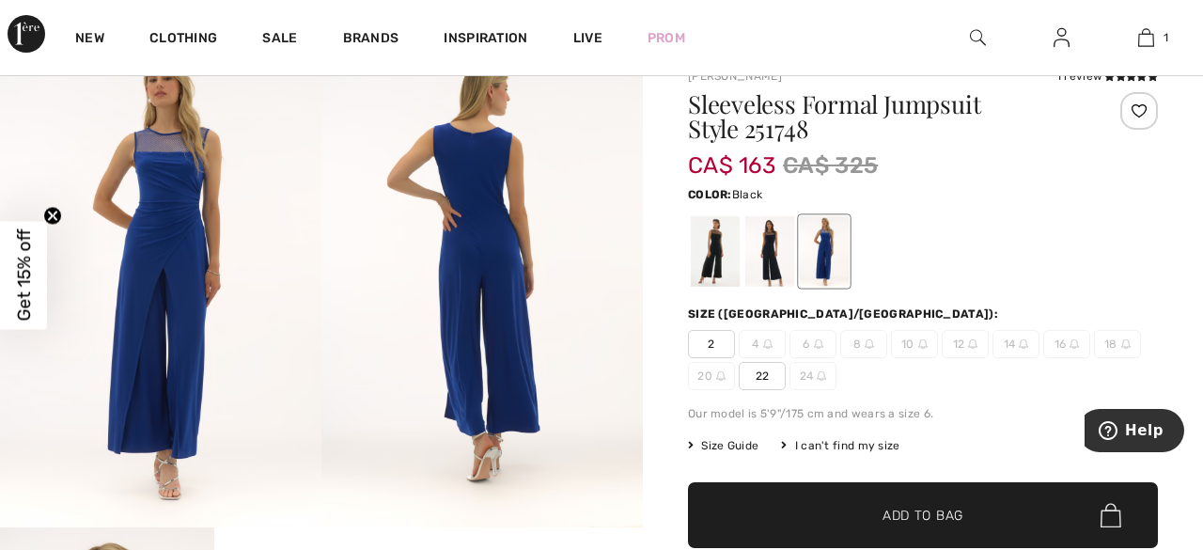
click at [706, 257] on div at bounding box center [715, 251] width 49 height 71
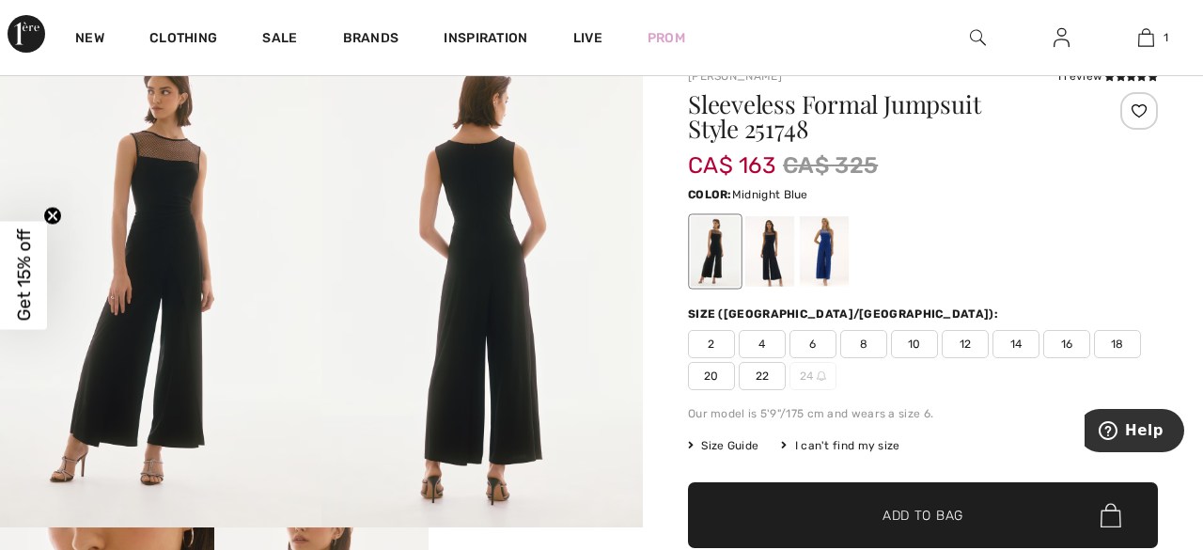
click at [767, 265] on div at bounding box center [769, 251] width 49 height 71
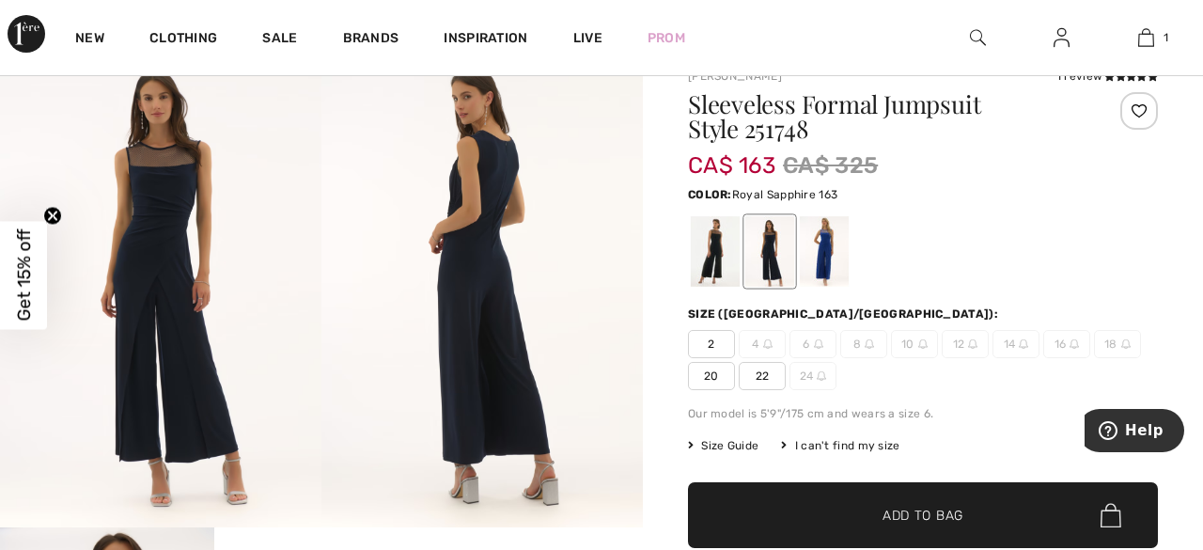
click at [816, 263] on div at bounding box center [824, 251] width 49 height 71
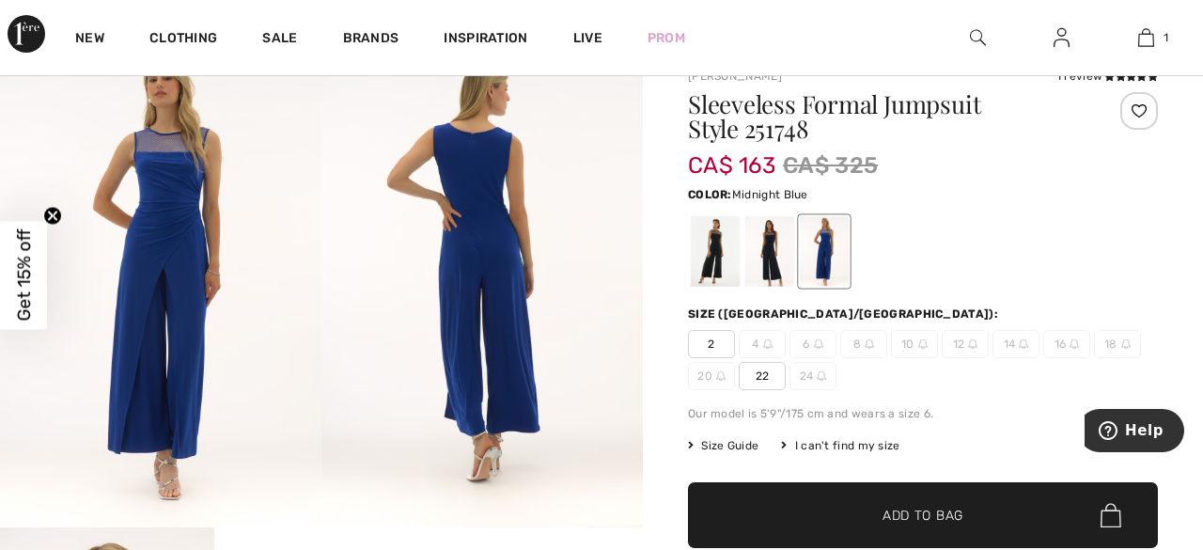
click at [752, 261] on div at bounding box center [769, 251] width 49 height 71
